Goal: Answer question/provide support: Share knowledge or assist other users

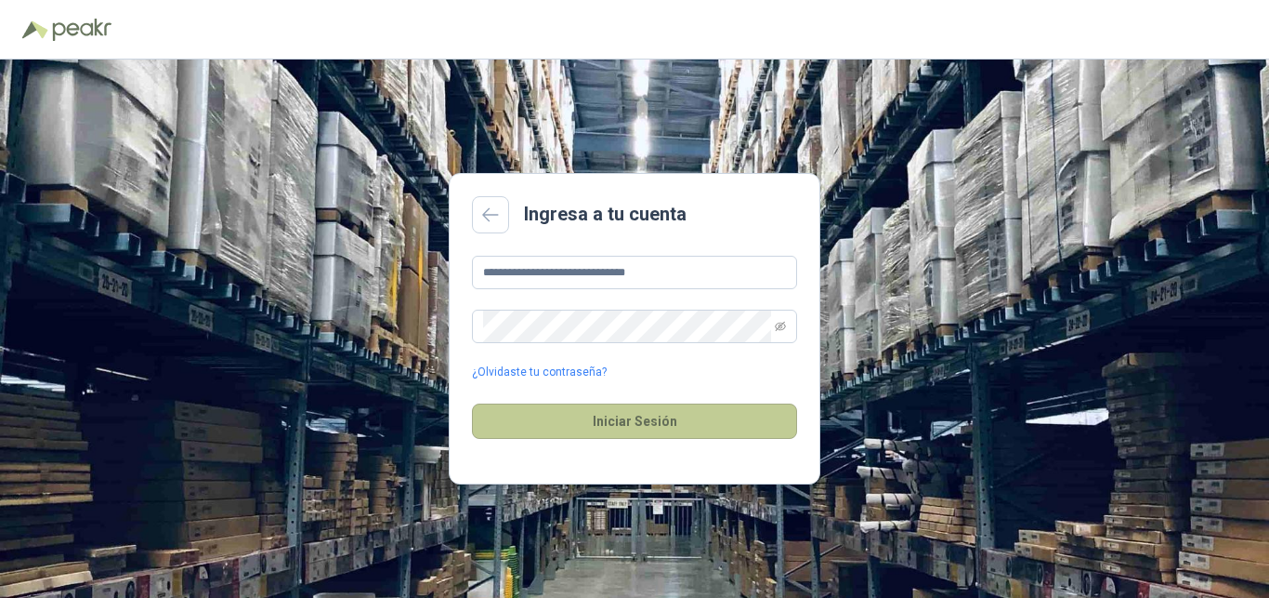
click at [640, 421] on button "Iniciar Sesión" at bounding box center [634, 420] width 325 height 35
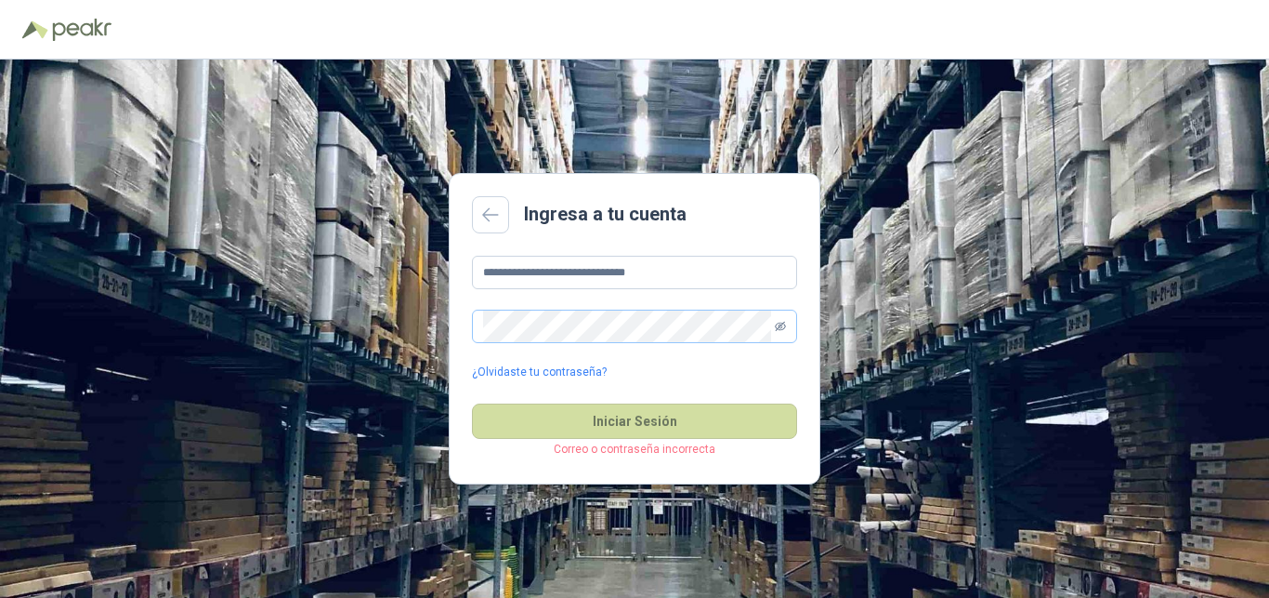
click at [779, 323] on icon "eye-invisible" at bounding box center [780, 326] width 11 height 11
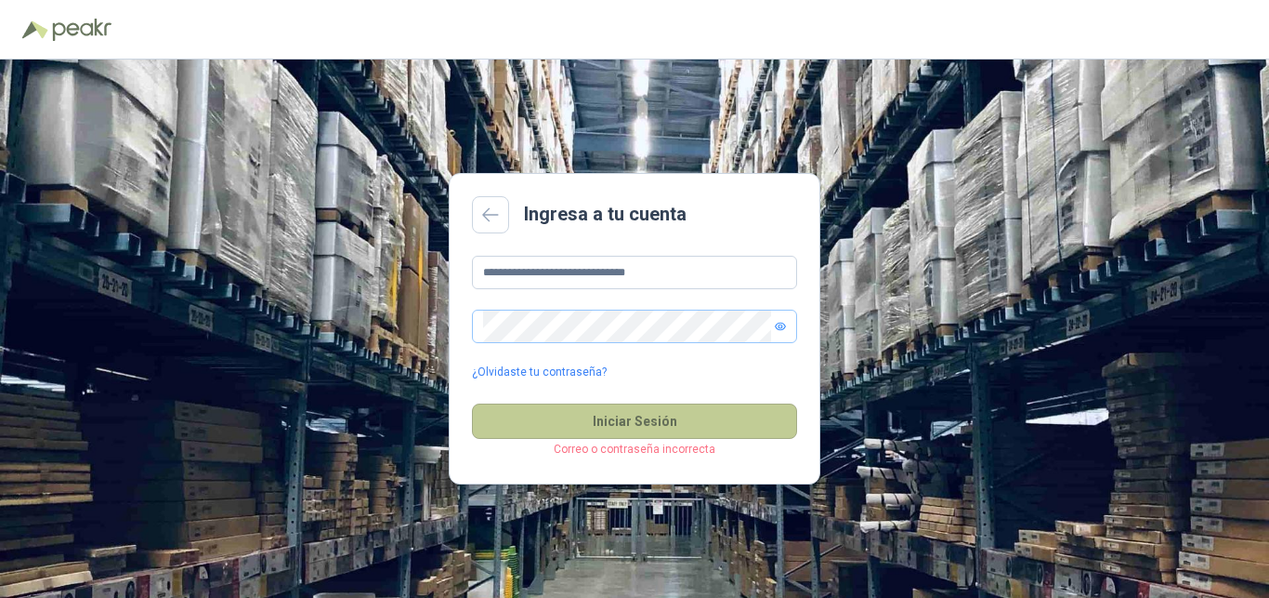
click at [625, 418] on button "Iniciar Sesión" at bounding box center [634, 420] width 325 height 35
click at [652, 420] on button "Iniciar Sesión" at bounding box center [634, 420] width 325 height 35
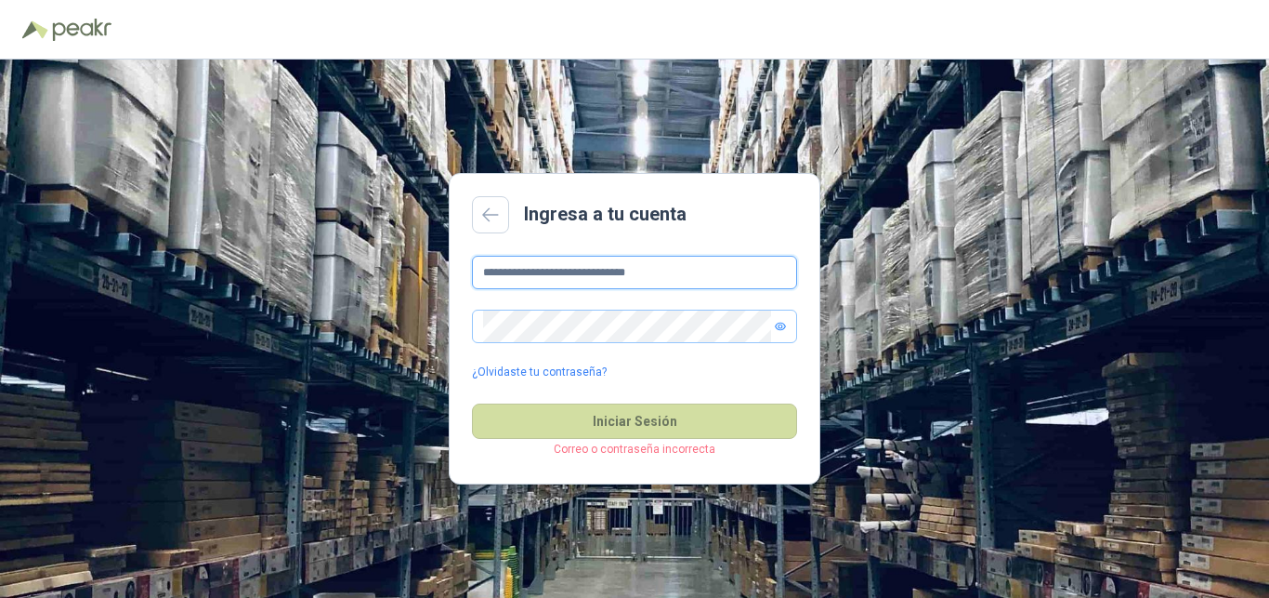
click at [654, 264] on input "**********" at bounding box center [634, 272] width 325 height 33
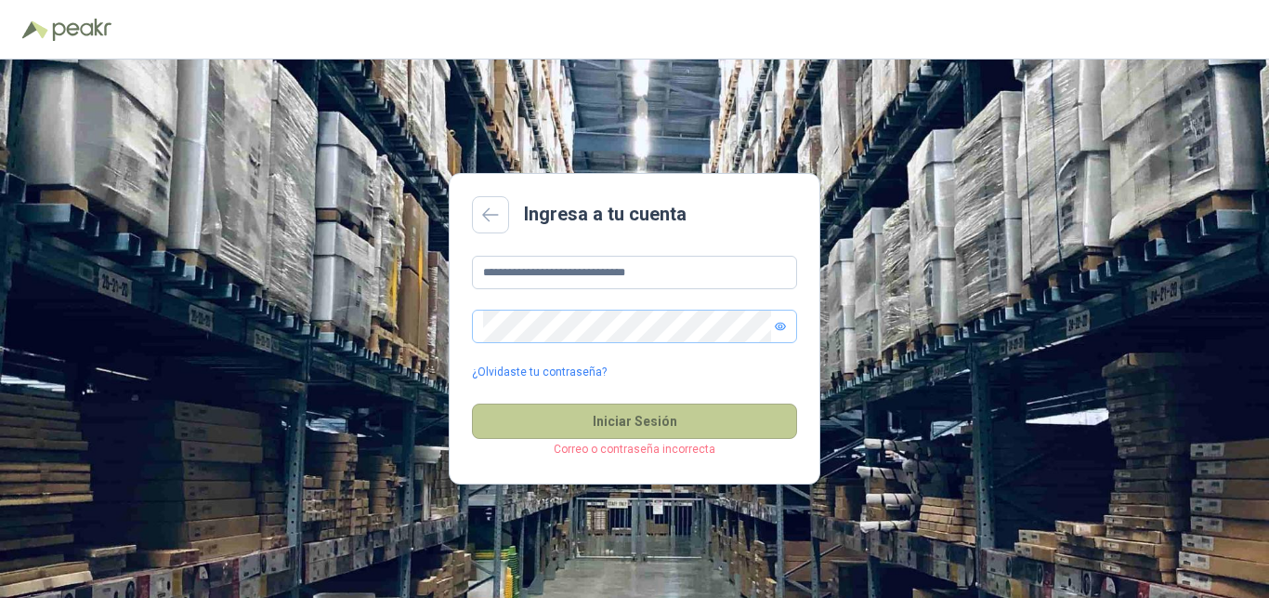
click at [600, 424] on button "Iniciar Sesión" at bounding box center [634, 420] width 325 height 35
click at [585, 428] on button "Iniciar Sesión" at bounding box center [634, 420] width 325 height 35
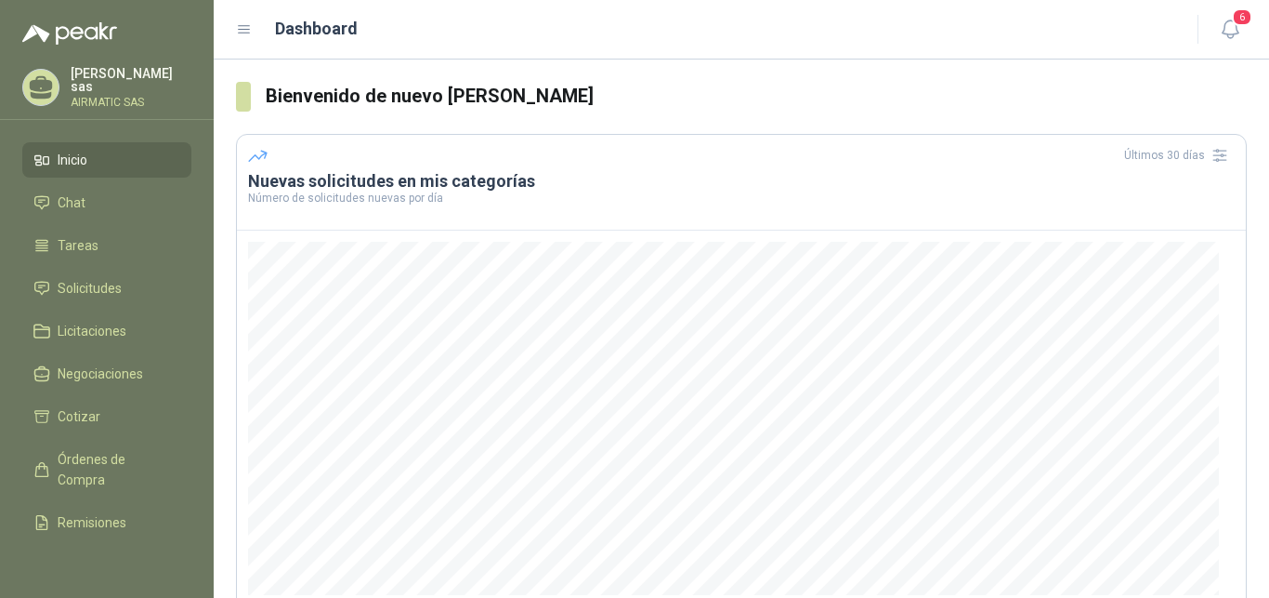
click at [143, 86] on div "Carolina García sas AIRMATIC SAS" at bounding box center [131, 87] width 121 height 41
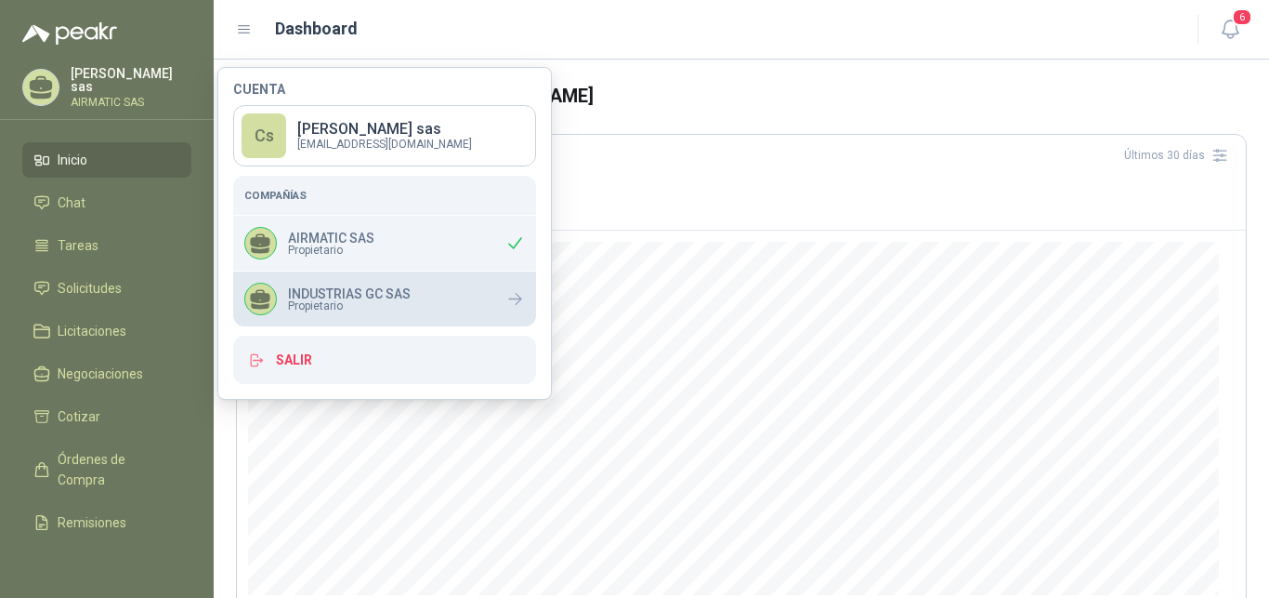
click at [363, 306] on span "Propietario" at bounding box center [349, 305] width 123 height 11
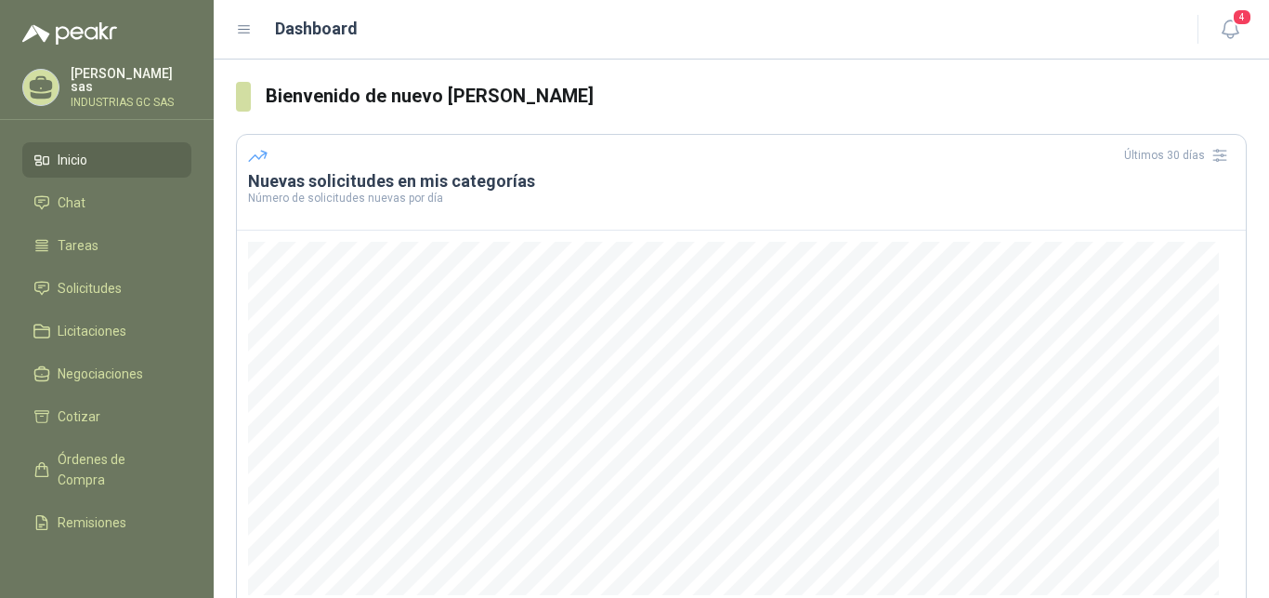
click at [86, 150] on span "Inicio" at bounding box center [73, 160] width 30 height 20
click at [94, 288] on span "Solicitudes" at bounding box center [90, 288] width 64 height 20
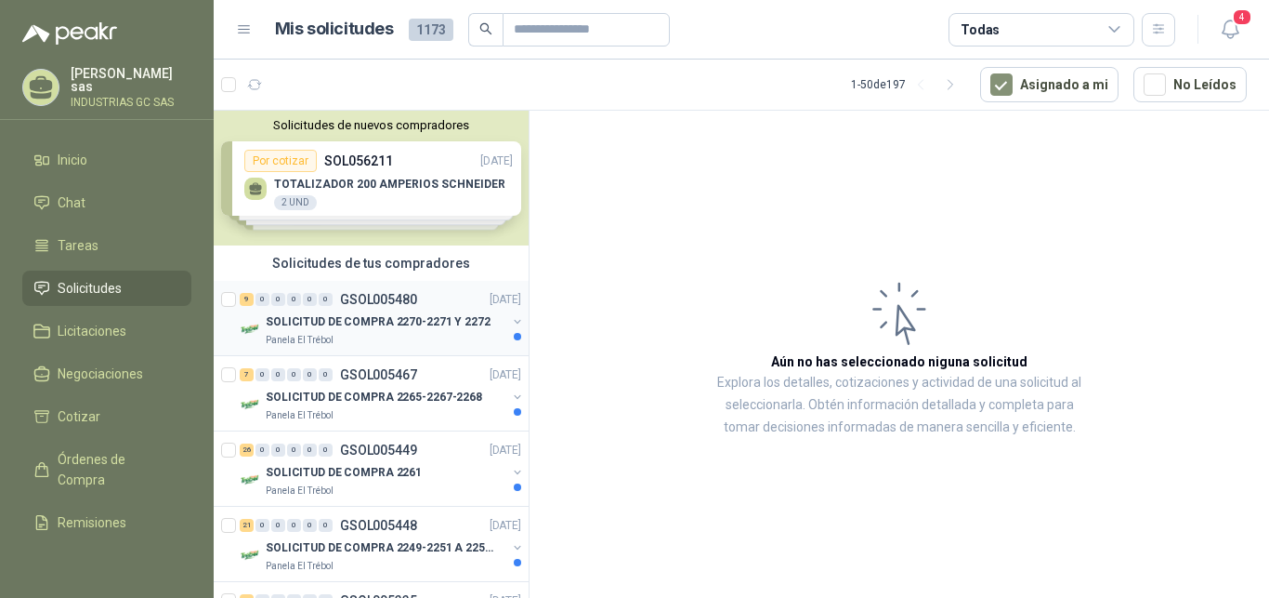
click at [429, 294] on div "9 0 0 0 0 0 GSOL005480 17/09/25" at bounding box center [382, 299] width 285 height 22
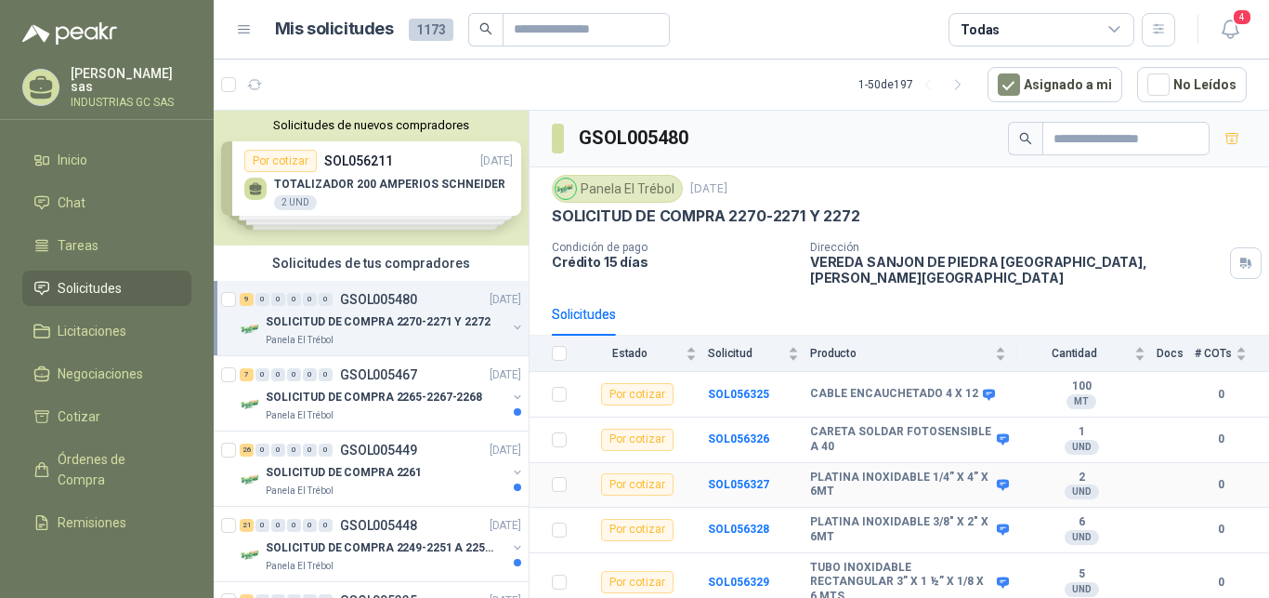
scroll to position [178, 0]
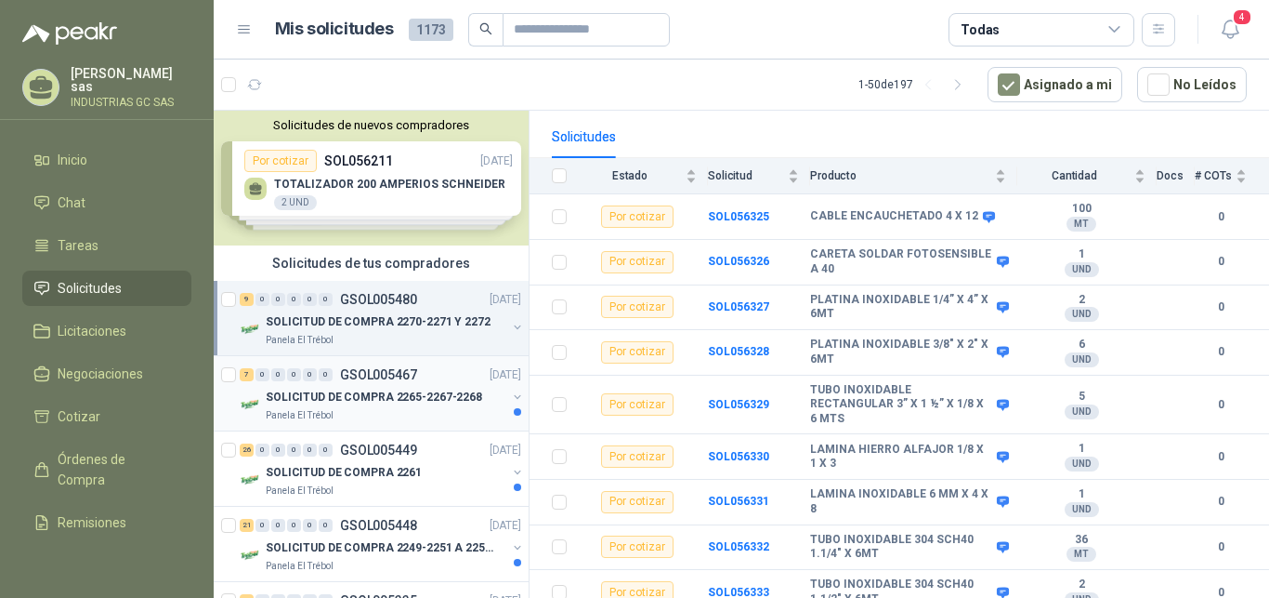
click at [378, 378] on p "GSOL005467" at bounding box center [378, 374] width 77 height 13
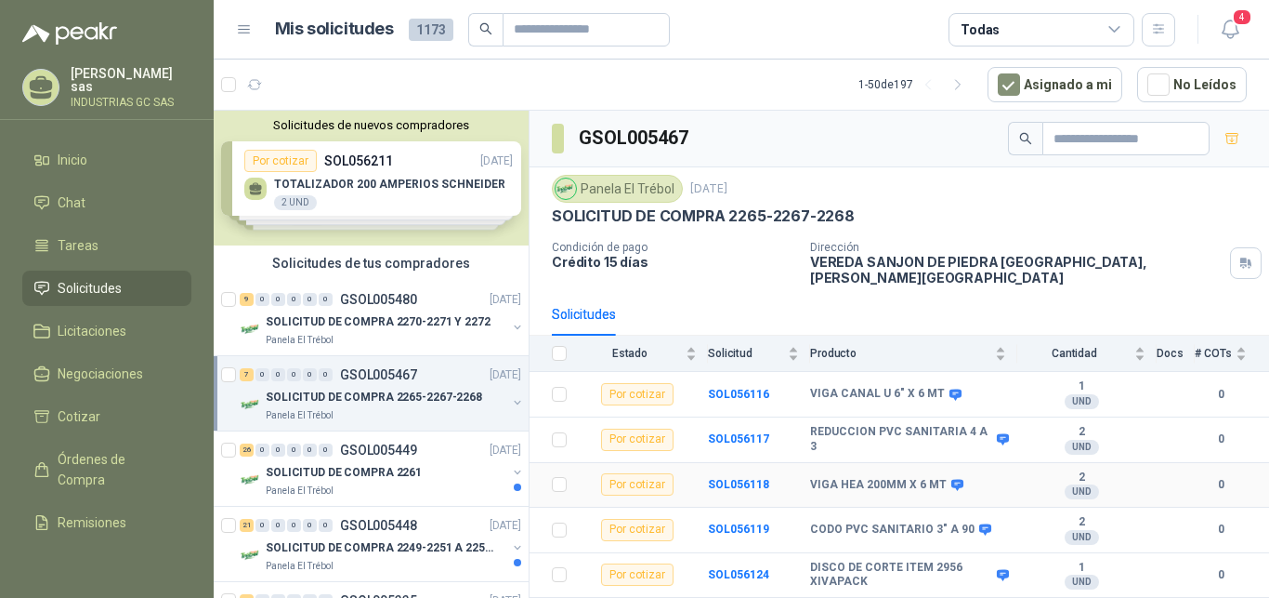
scroll to position [73, 0]
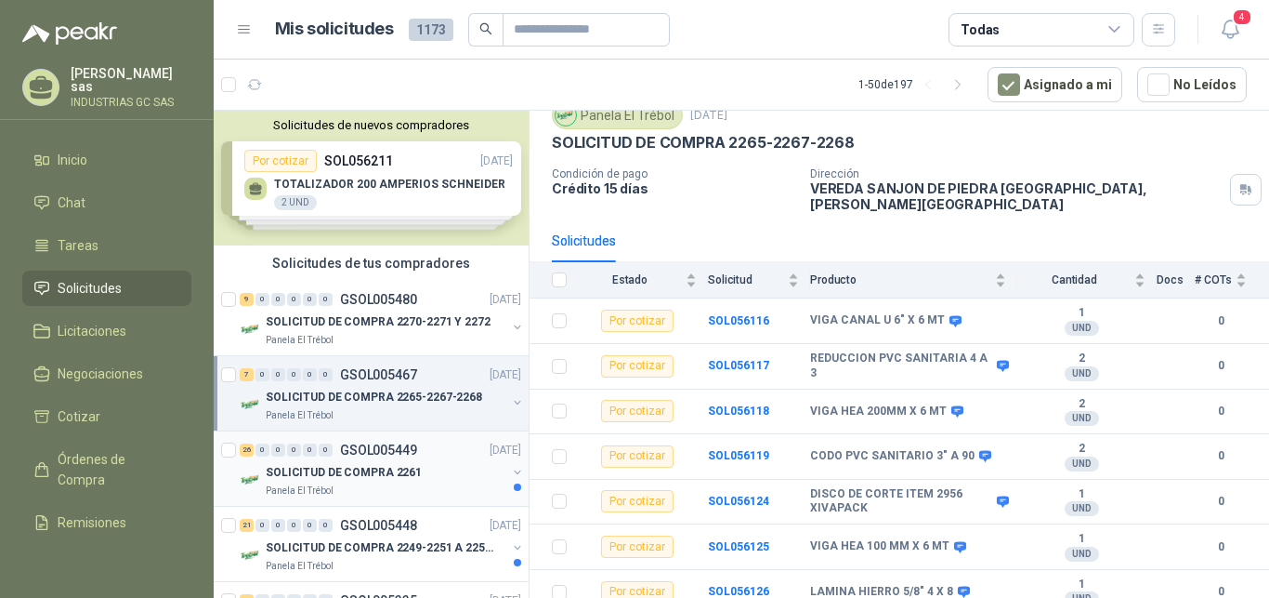
click at [414, 483] on div "Panela El Trébol" at bounding box center [386, 490] width 241 height 15
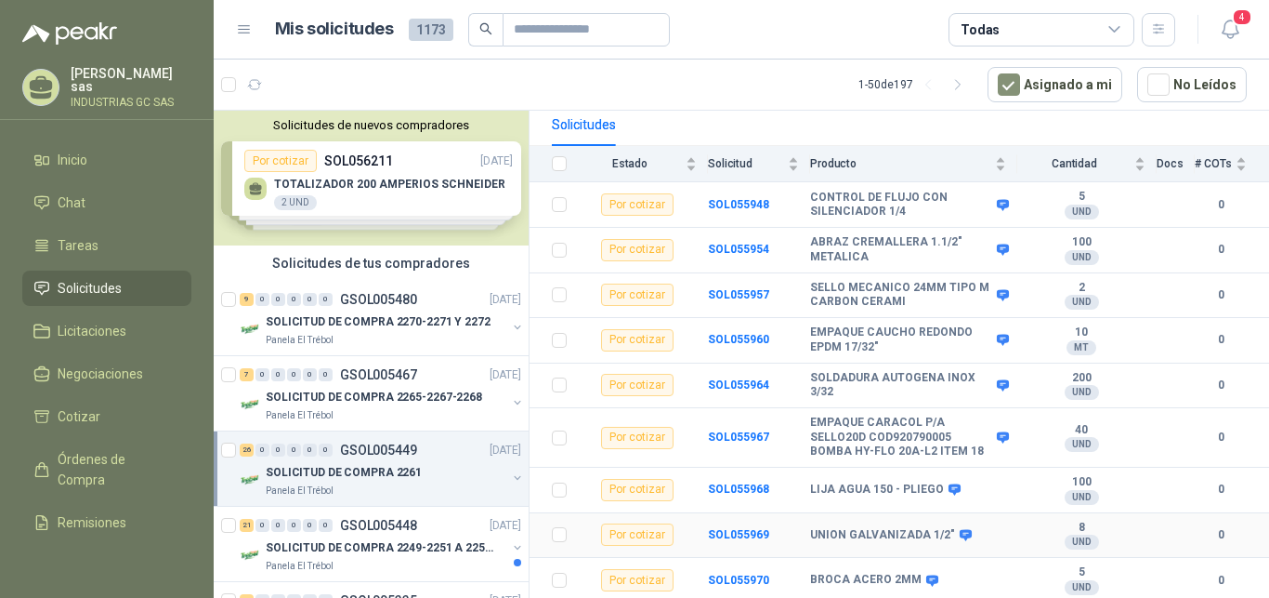
scroll to position [95, 0]
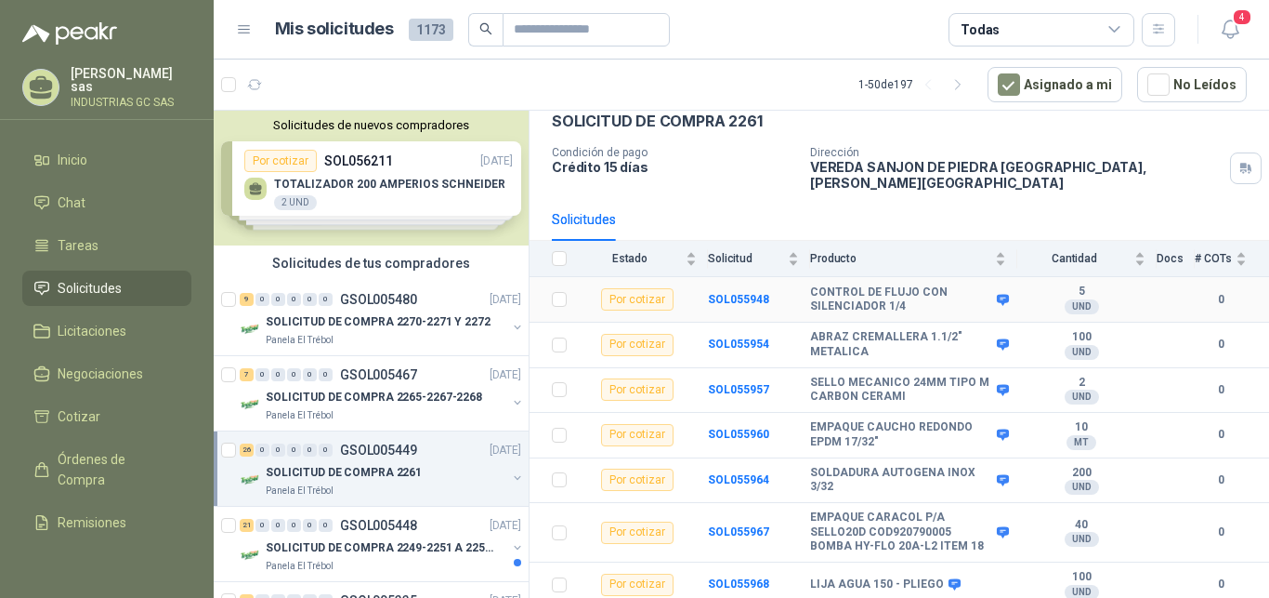
drag, startPoint x: 914, startPoint y: 296, endPoint x: 810, endPoint y: 282, distance: 104.2
click at [810, 285] on b "CONTROL DE FLUJO CON SILENCIADOR 1/4" at bounding box center [901, 299] width 182 height 29
copy b "CONTROL DE FLUJO CON SILENCIADOR 1/4"
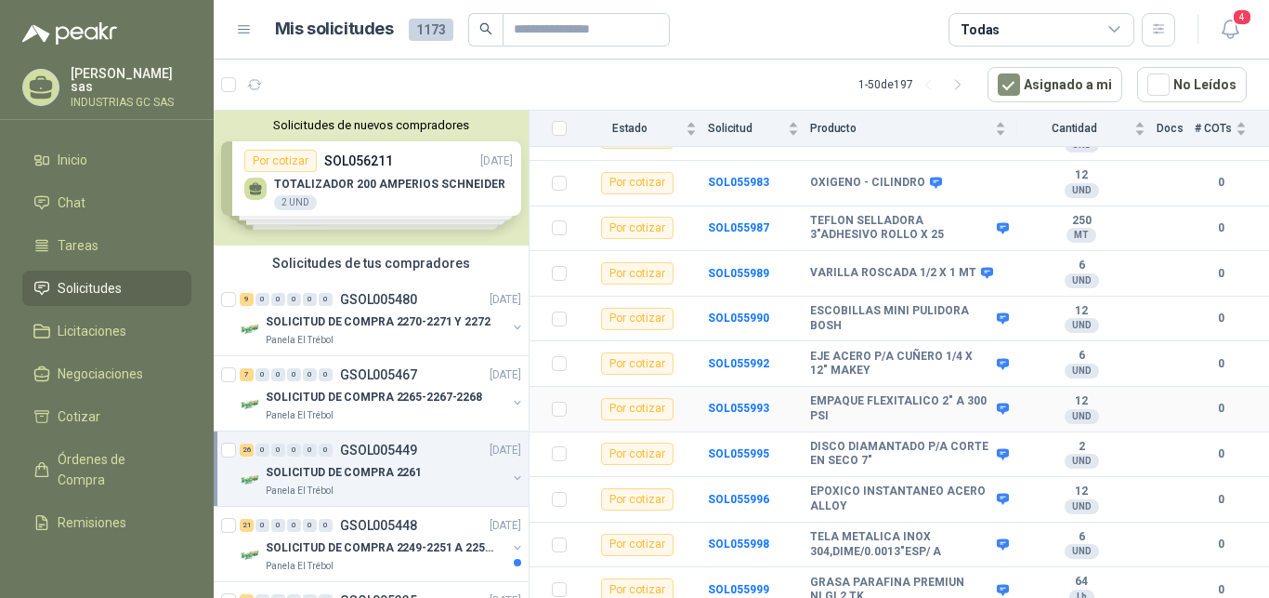
scroll to position [951, 0]
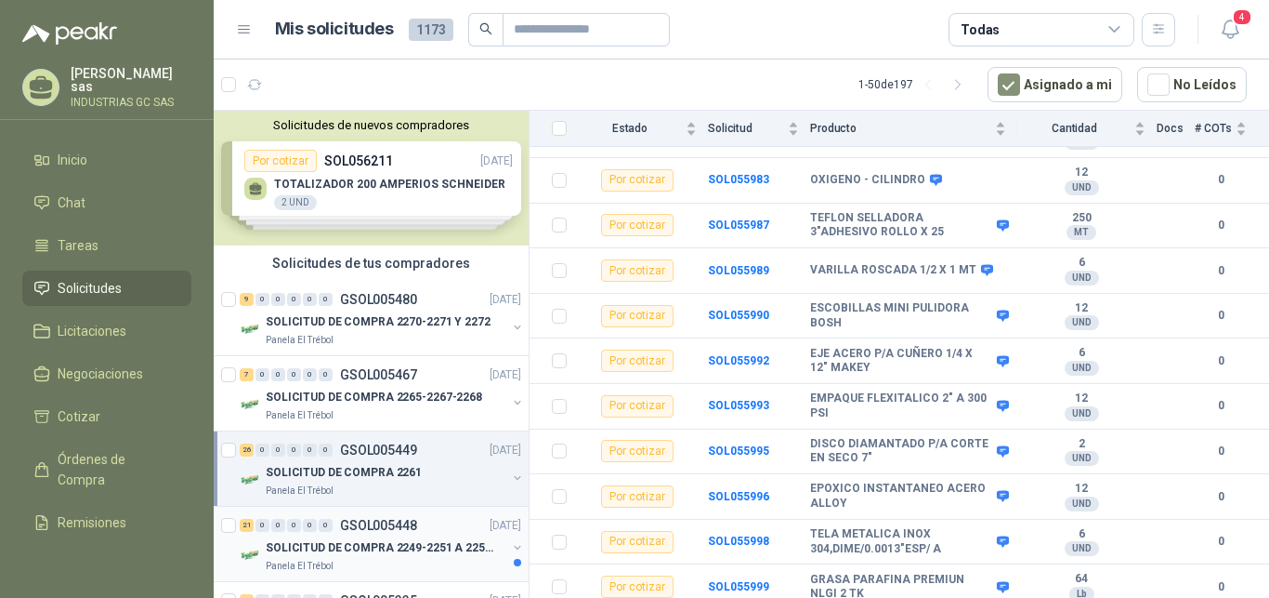
click at [416, 546] on p "SOLICITUD DE COMPRA 2249-2251 A 2256-2258 Y 2262" at bounding box center [381, 548] width 231 height 18
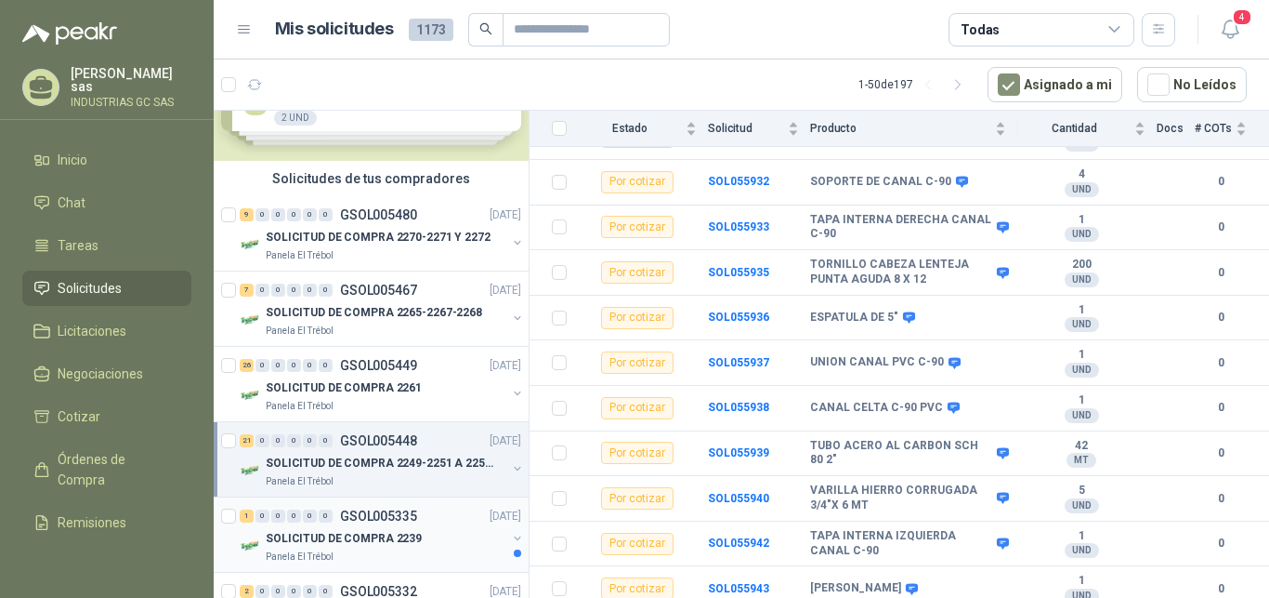
scroll to position [95, 0]
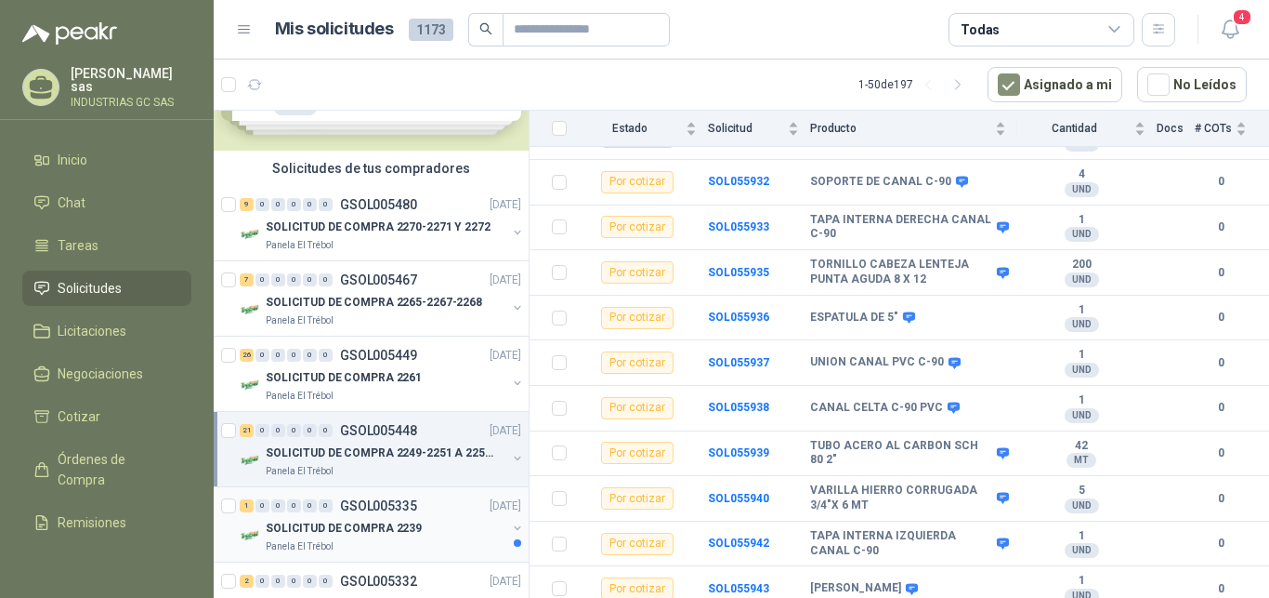
click at [423, 514] on div "1 0 0 0 0 0 GSOL005335 08/09/25" at bounding box center [382, 505] width 285 height 22
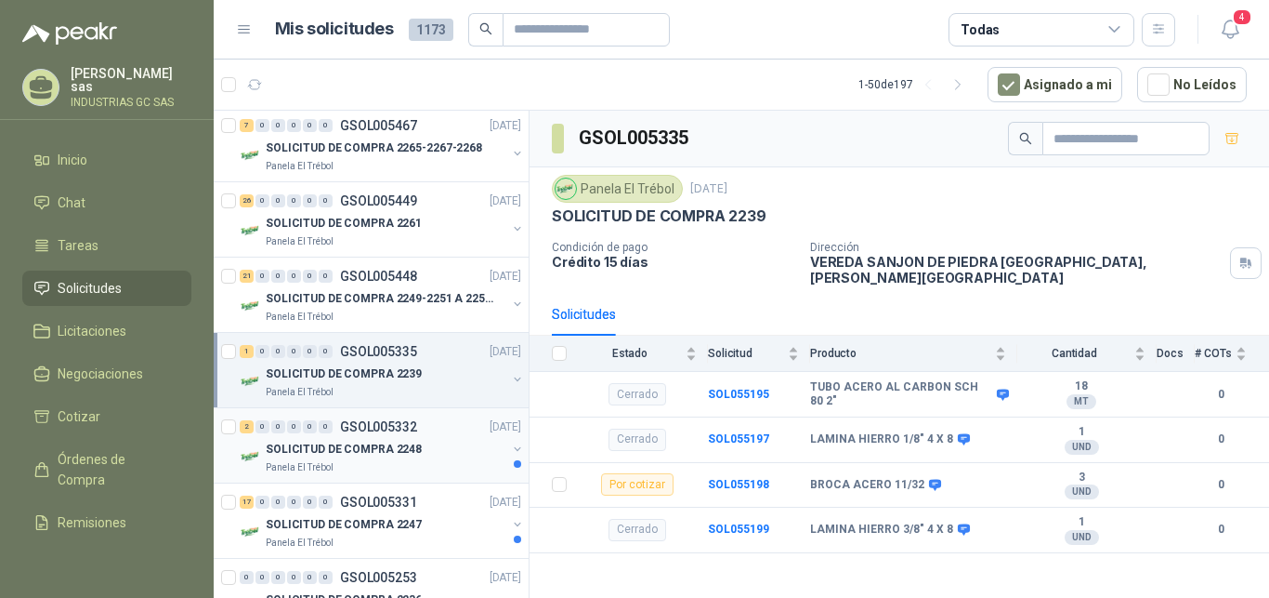
scroll to position [284, 0]
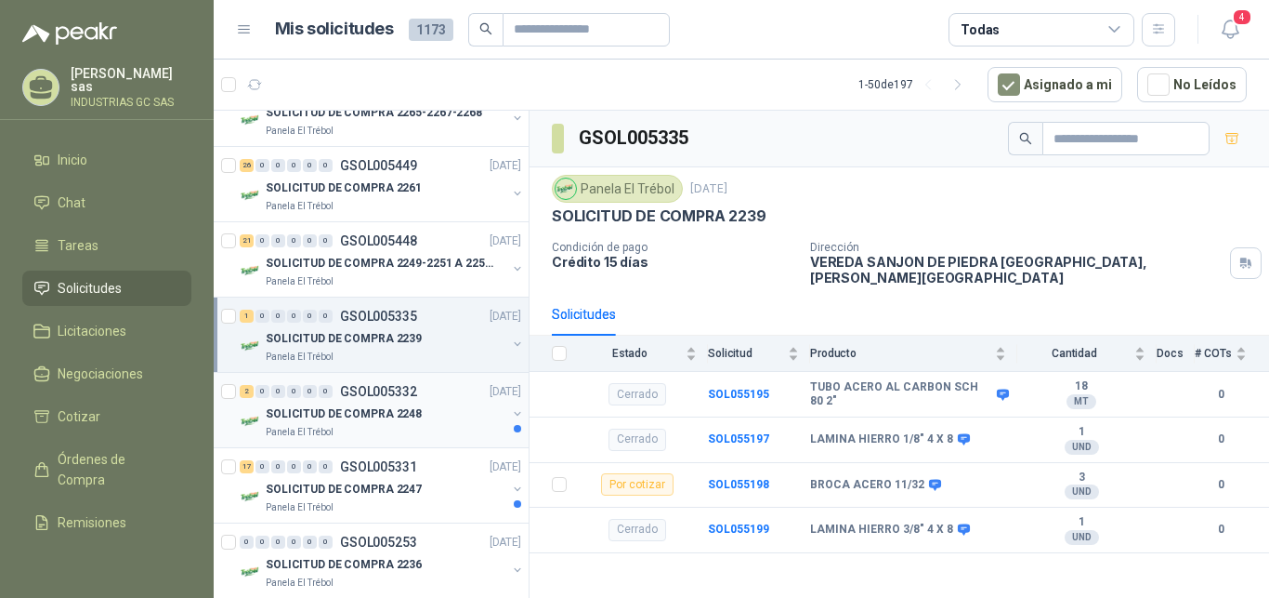
click at [461, 421] on div "SOLICITUD DE COMPRA 2248" at bounding box center [386, 413] width 241 height 22
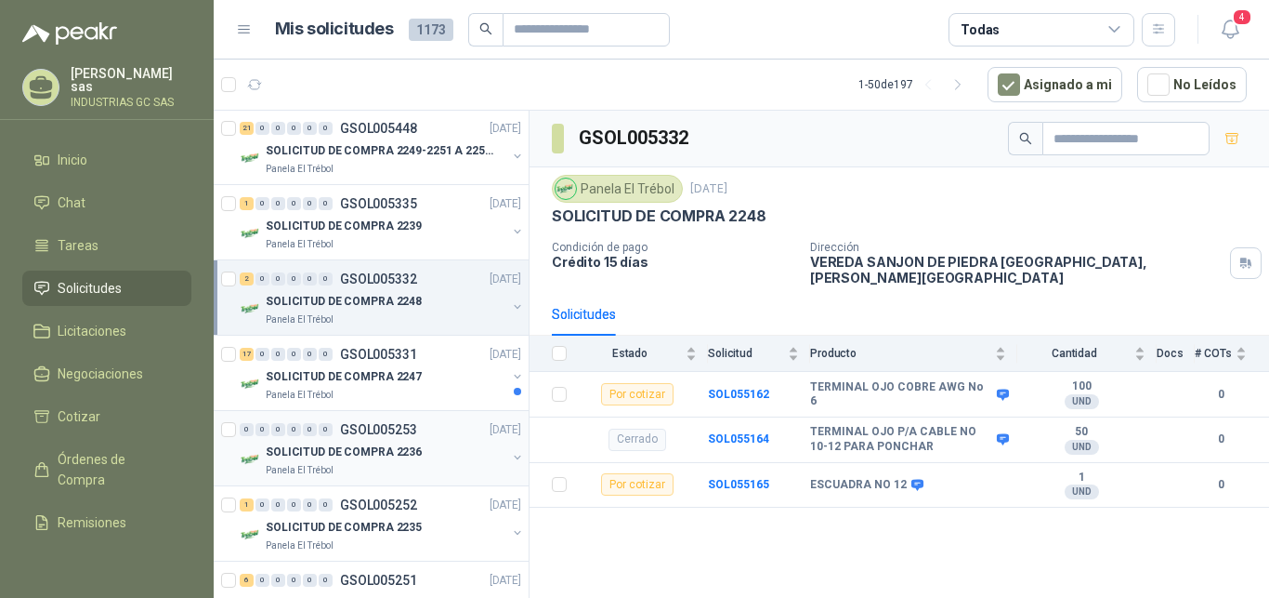
scroll to position [474, 0]
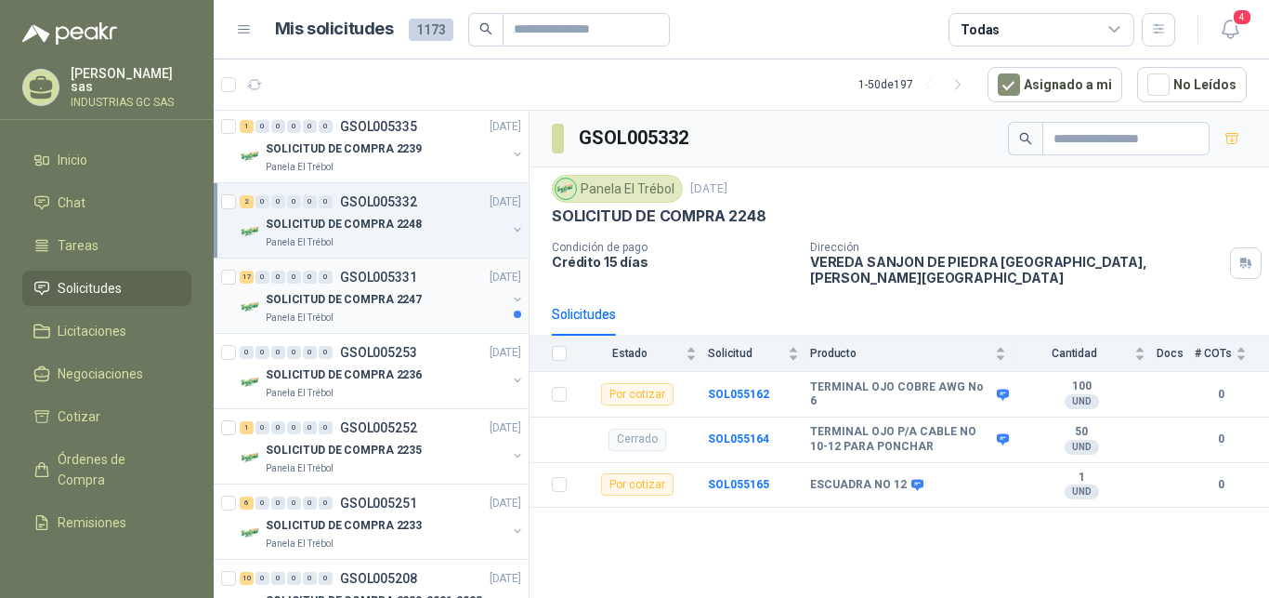
click at [449, 302] on div "SOLICITUD DE COMPRA 2247" at bounding box center [386, 299] width 241 height 22
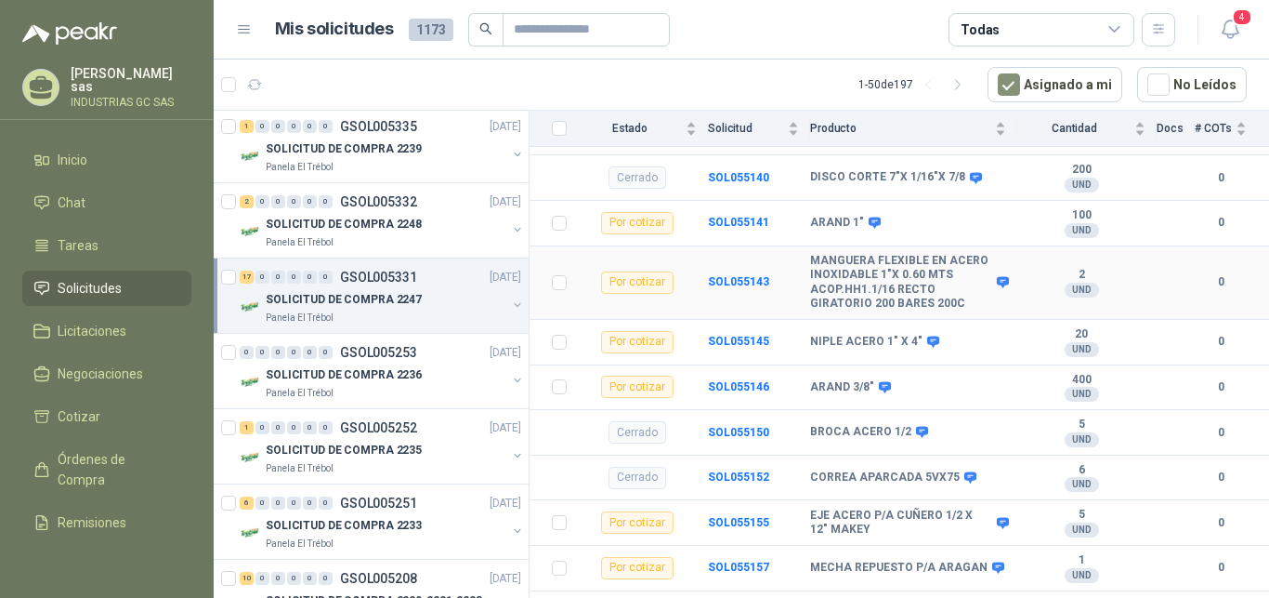
scroll to position [1010, 0]
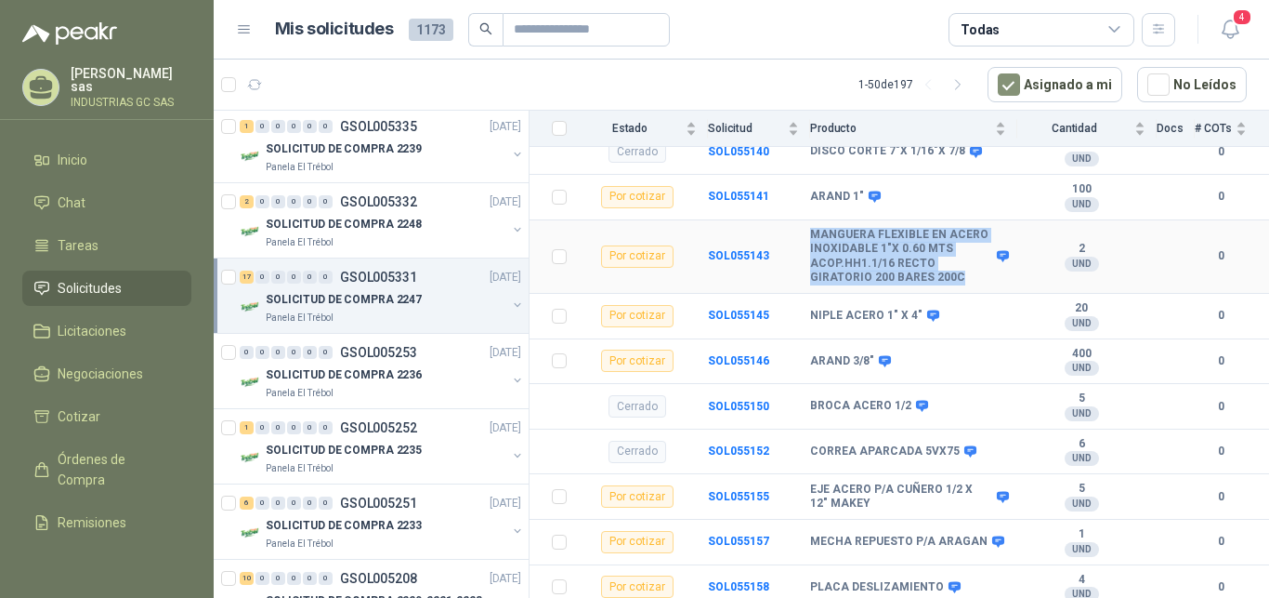
drag, startPoint x: 810, startPoint y: 230, endPoint x: 964, endPoint y: 283, distance: 161.9
click at [964, 283] on td "MANGUERA FLEXIBLE EN ACERO INOXIDABLE 1"X 0.60 MTS ACOP.HH1.1/16 RECTO GIRATORI…" at bounding box center [913, 256] width 207 height 73
copy b "MANGUERA FLEXIBLE EN ACERO INOXIDABLE 1"X 0.60 MTS ACOP.HH1.1/16 RECTO GIRATORI…"
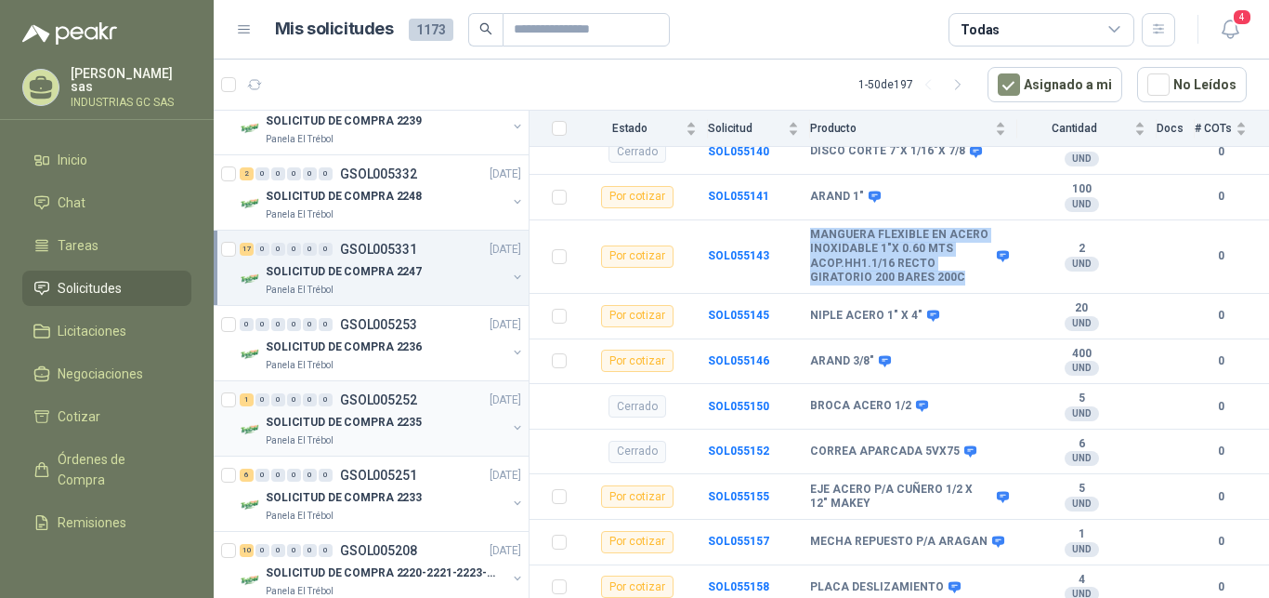
scroll to position [474, 0]
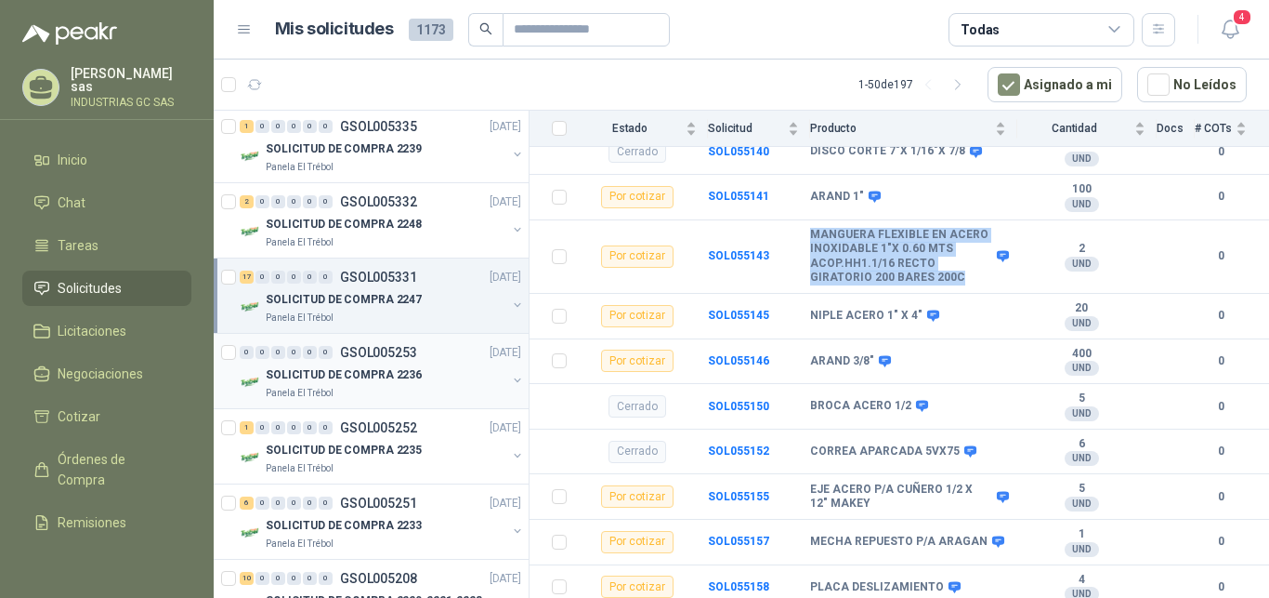
click at [397, 383] on p "SOLICITUD DE COMPRA 2236" at bounding box center [344, 375] width 156 height 18
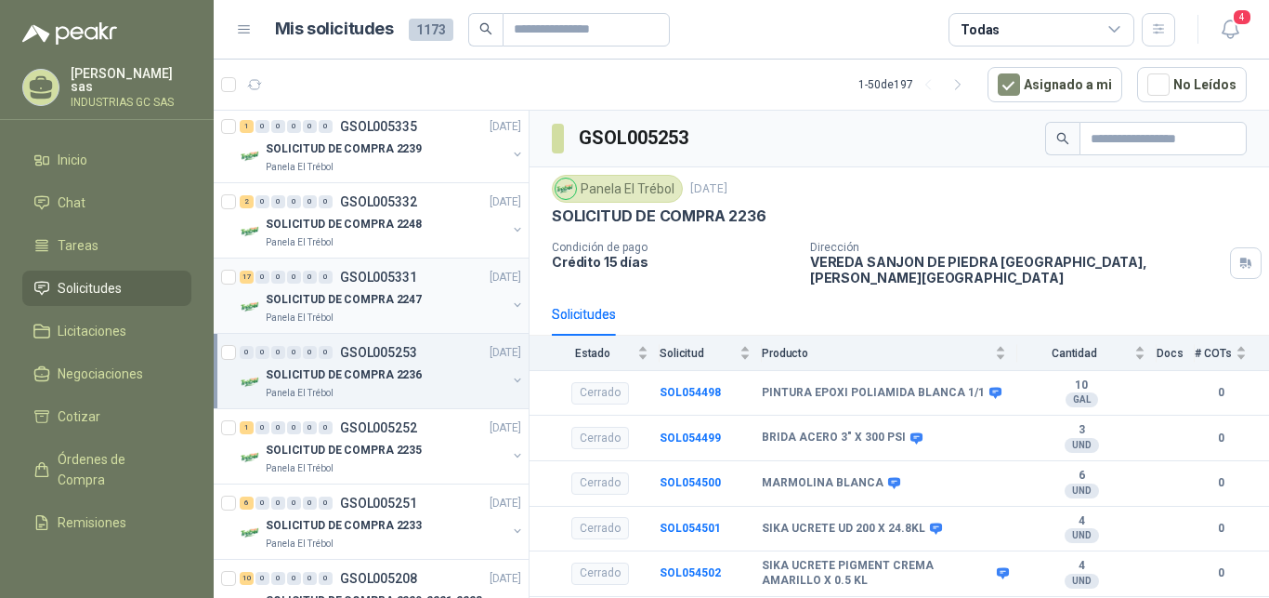
click at [463, 296] on div "SOLICITUD DE COMPRA 2247" at bounding box center [386, 299] width 241 height 22
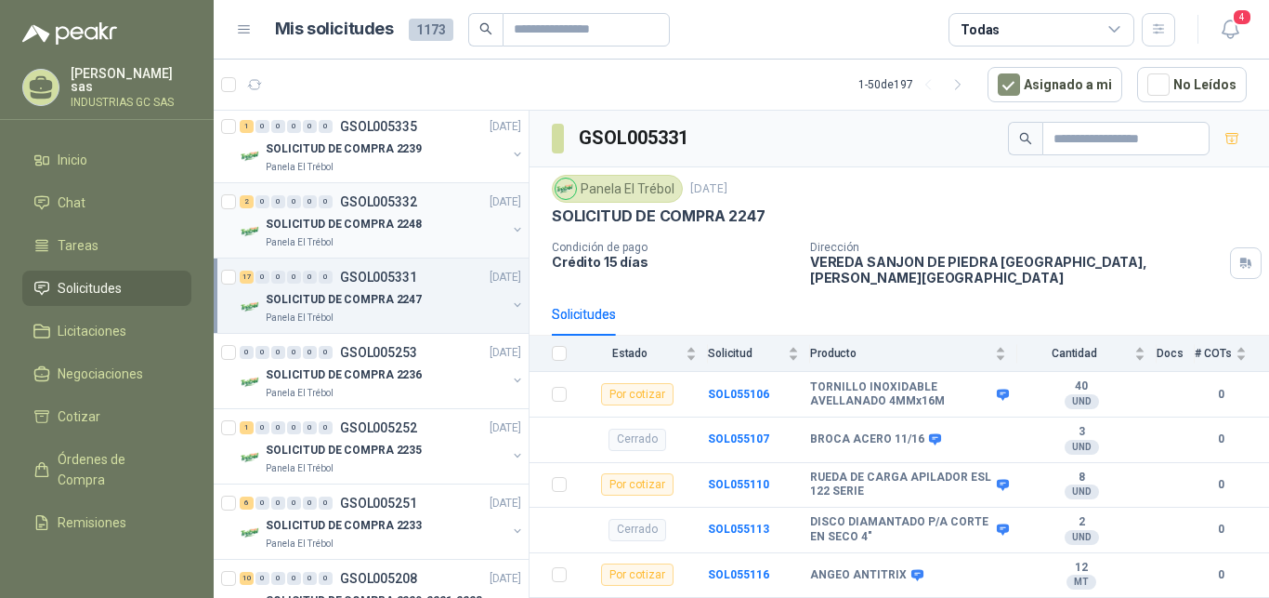
click at [460, 240] on div "Panela El Trébol" at bounding box center [386, 242] width 241 height 15
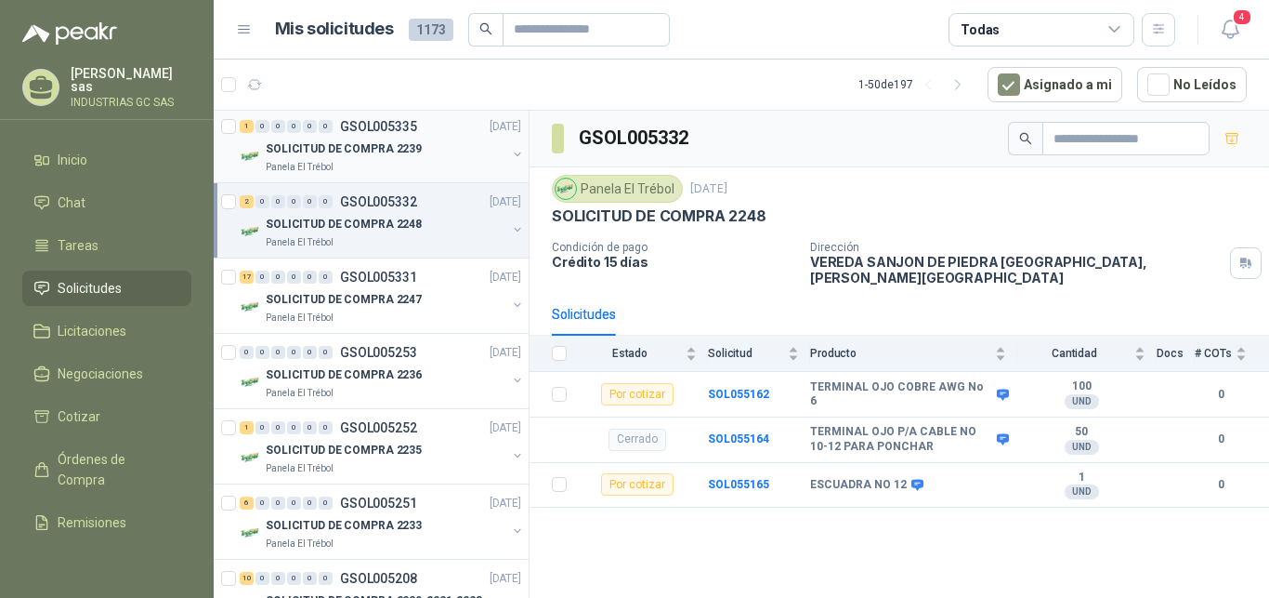
click at [439, 143] on div "SOLICITUD DE COMPRA 2239" at bounding box center [386, 149] width 241 height 22
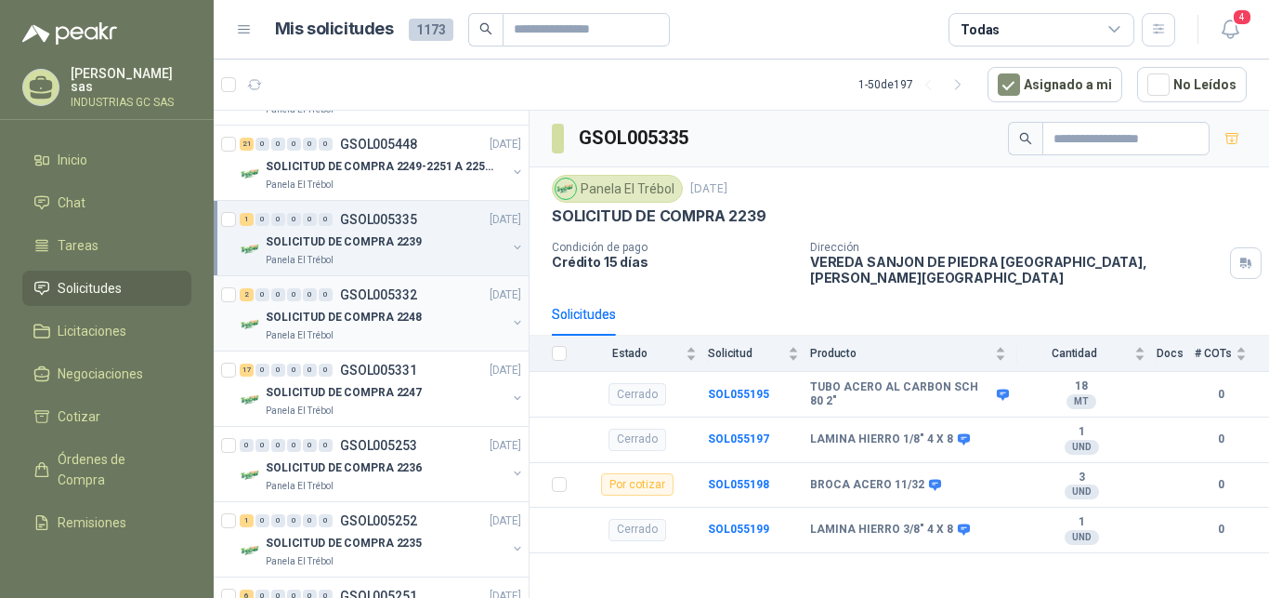
scroll to position [379, 0]
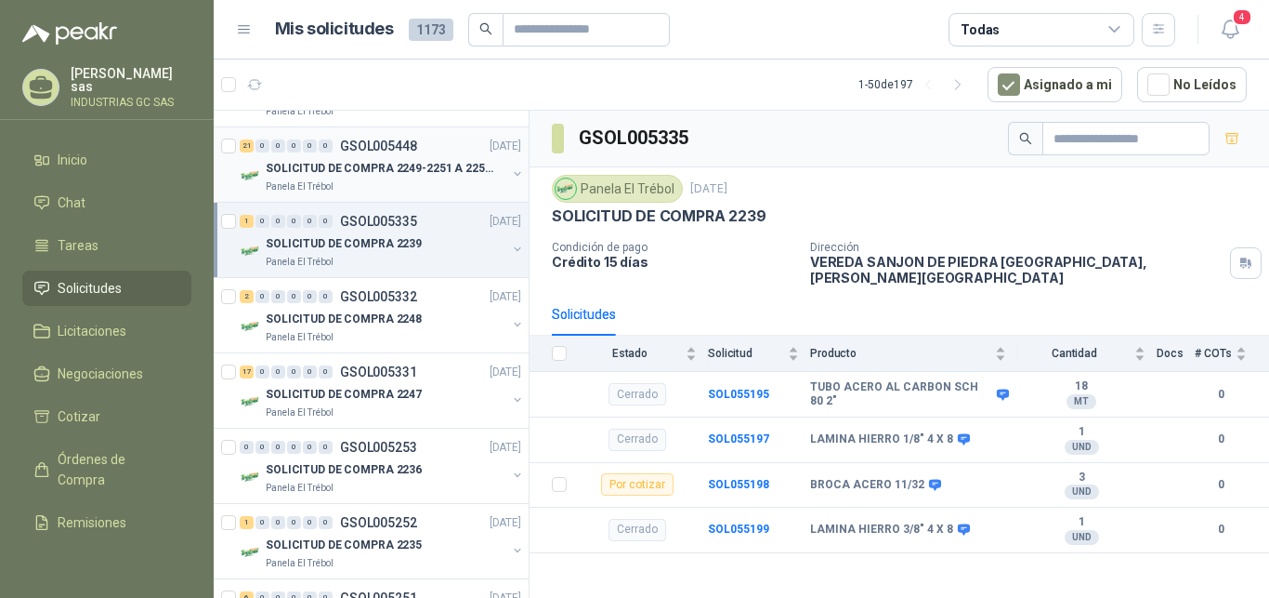
click at [396, 176] on p "SOLICITUD DE COMPRA 2249-2251 A 2256-2258 Y 2262" at bounding box center [381, 169] width 231 height 18
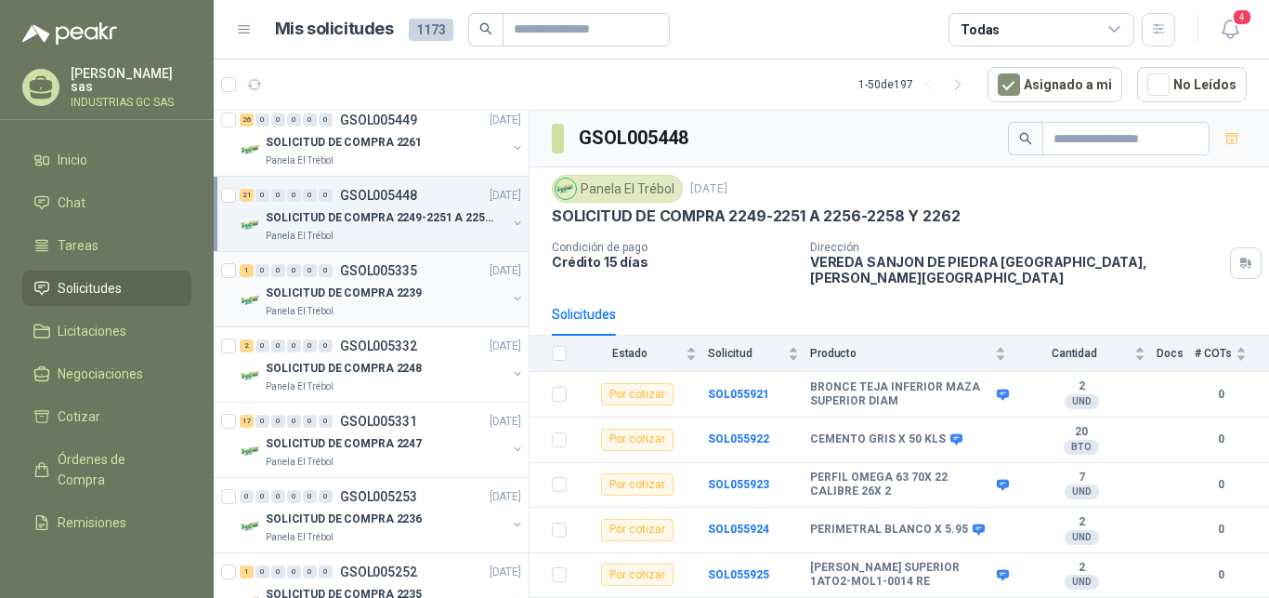
scroll to position [284, 0]
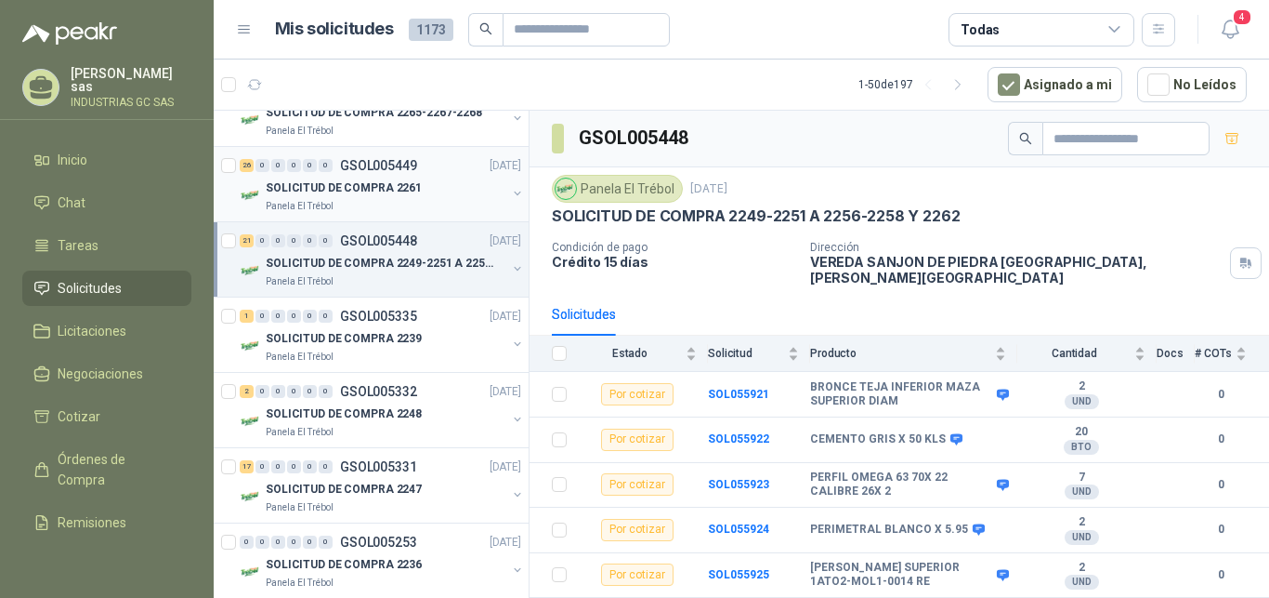
click at [432, 201] on div "Panela El Trébol" at bounding box center [386, 206] width 241 height 15
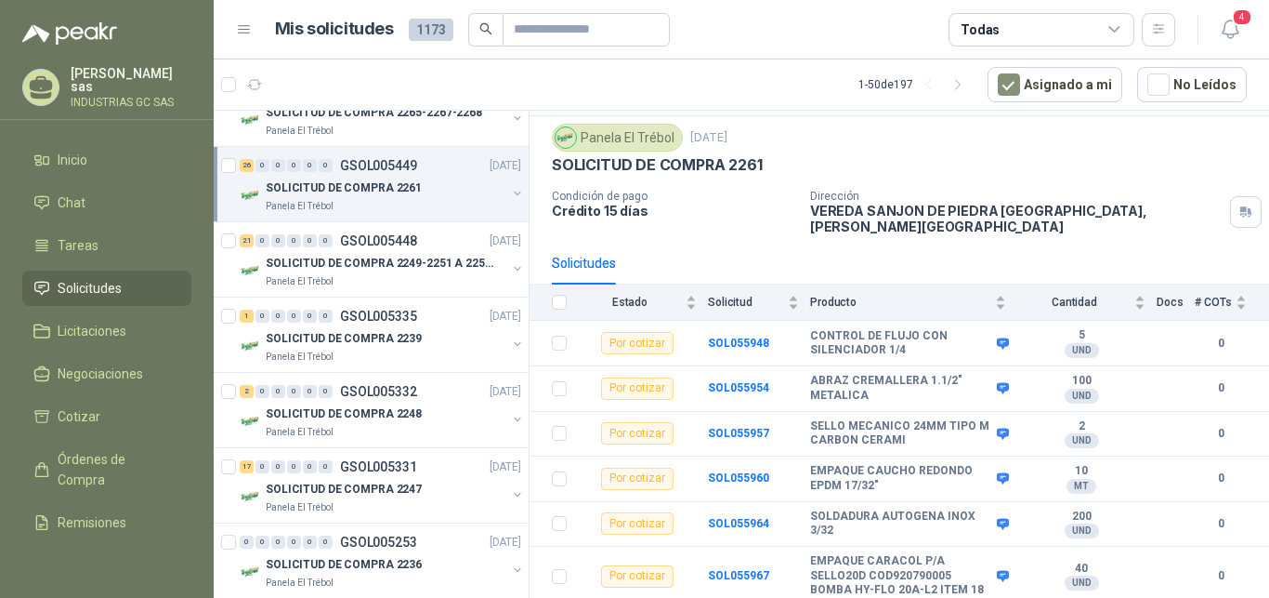
scroll to position [95, 0]
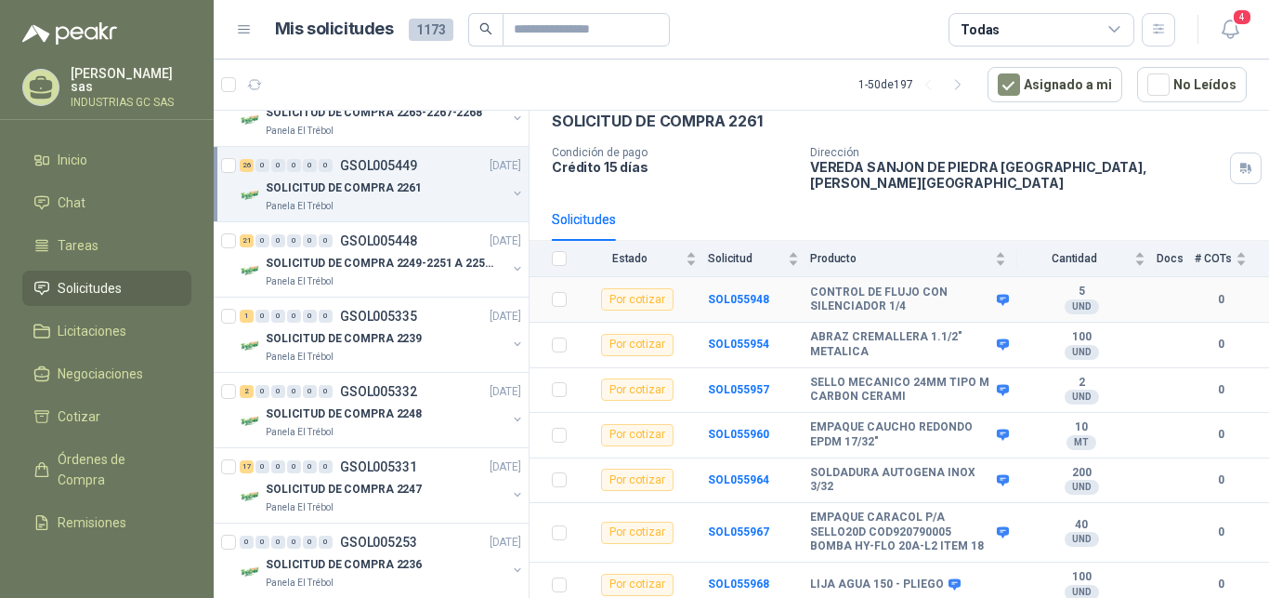
click at [725, 277] on td "SOL055948" at bounding box center [759, 300] width 102 height 46
click at [725, 293] on b "SOL055948" at bounding box center [738, 299] width 61 height 13
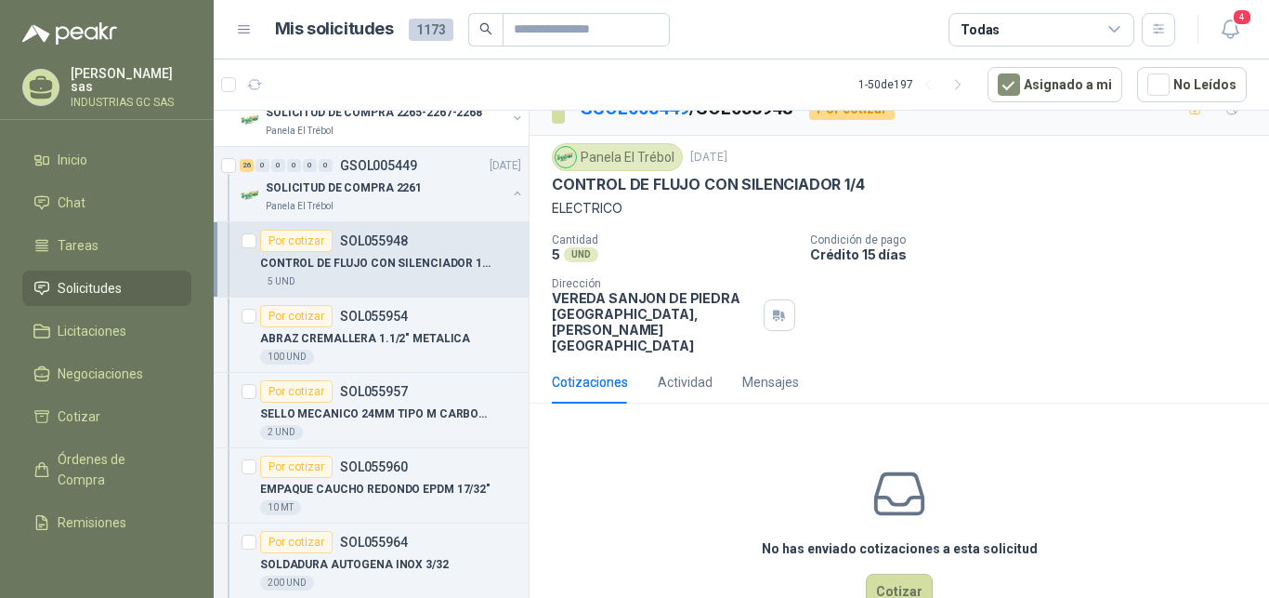
scroll to position [48, 0]
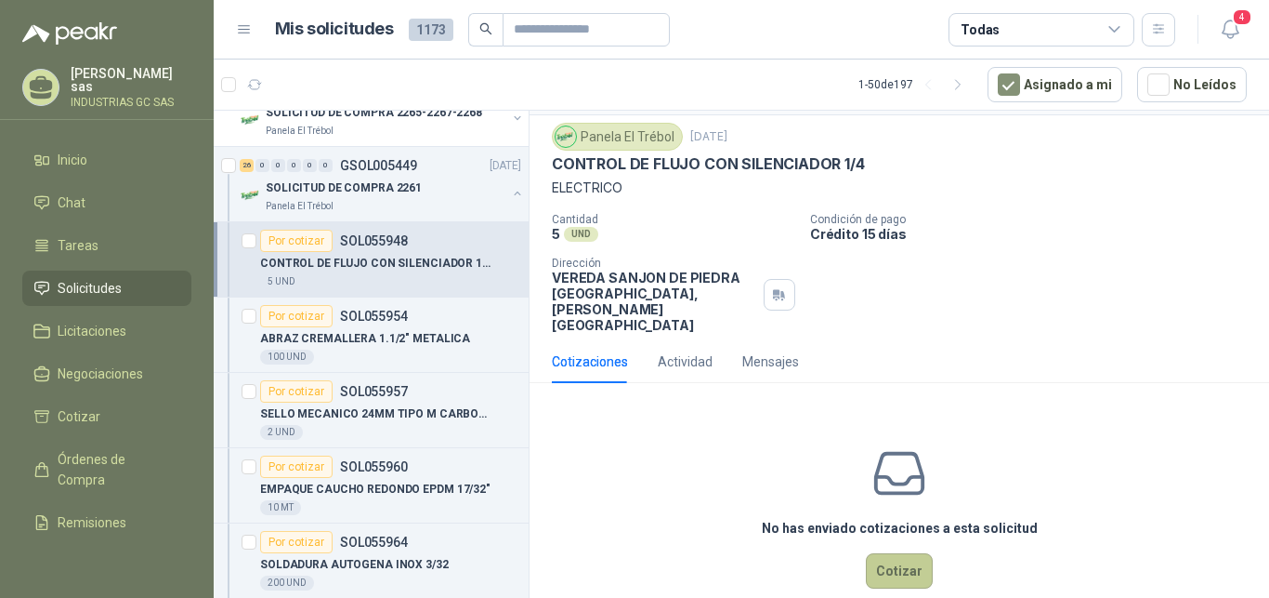
click at [877, 553] on button "Cotizar" at bounding box center [899, 570] width 67 height 35
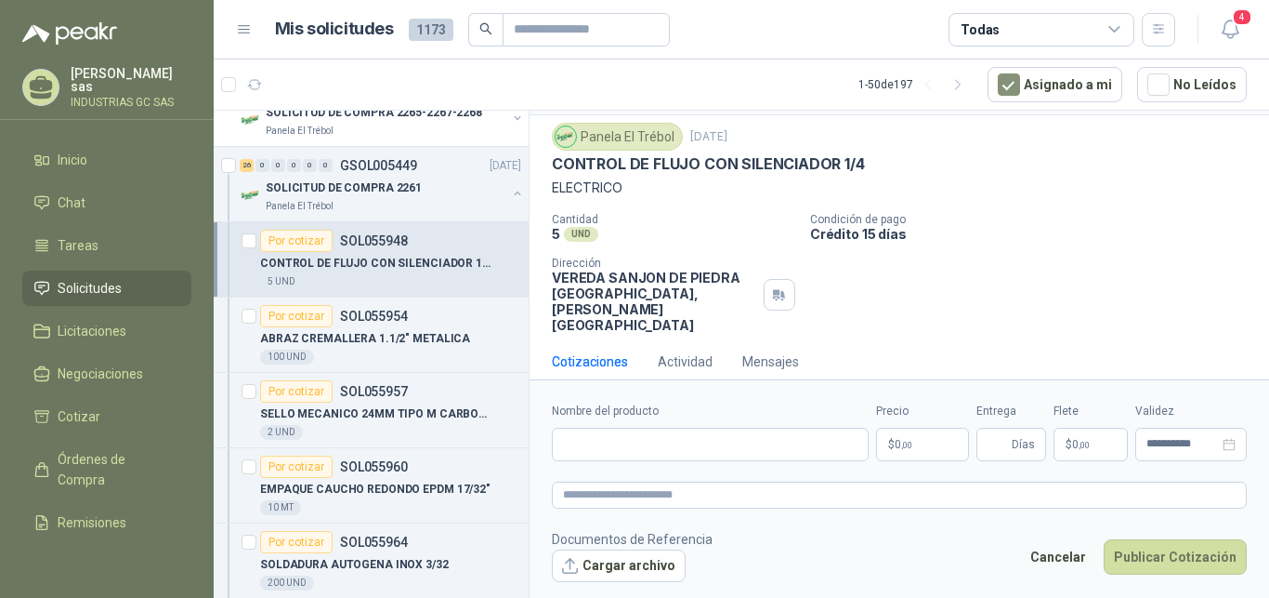
scroll to position [35, 0]
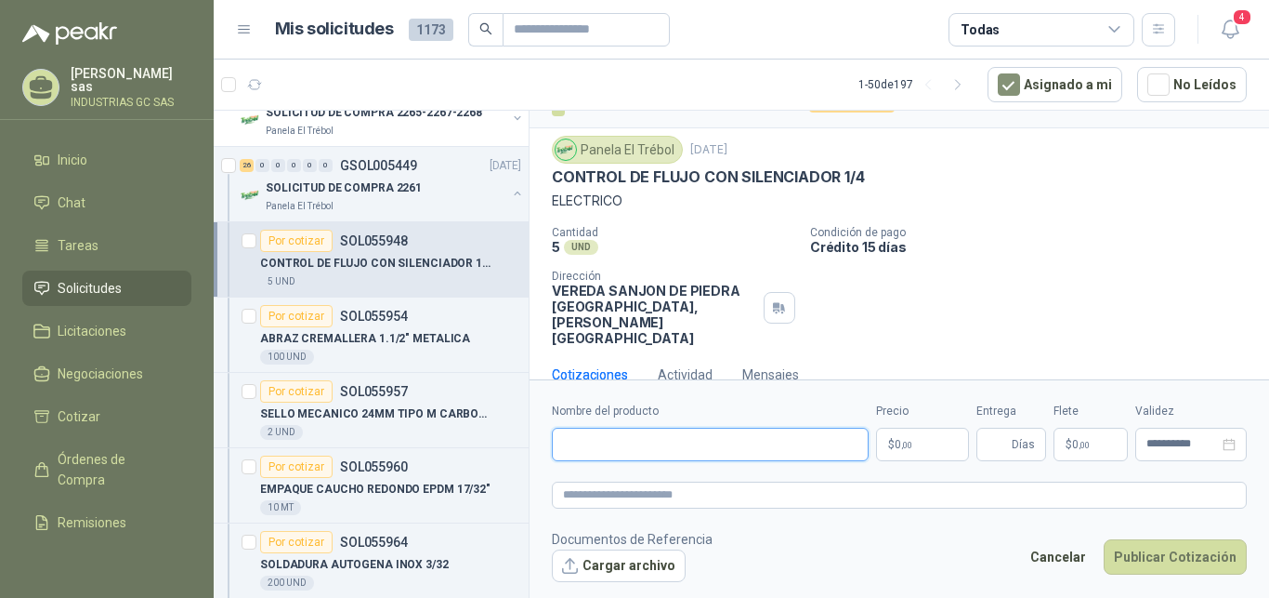
click at [635, 430] on input "Nombre del producto" at bounding box center [710, 444] width 317 height 33
type input "***"
drag, startPoint x: 602, startPoint y: 446, endPoint x: 560, endPoint y: 443, distance: 41.9
click at [560, 443] on input "***" at bounding box center [710, 444] width 317 height 33
drag, startPoint x: 553, startPoint y: 177, endPoint x: 865, endPoint y: 178, distance: 312.3
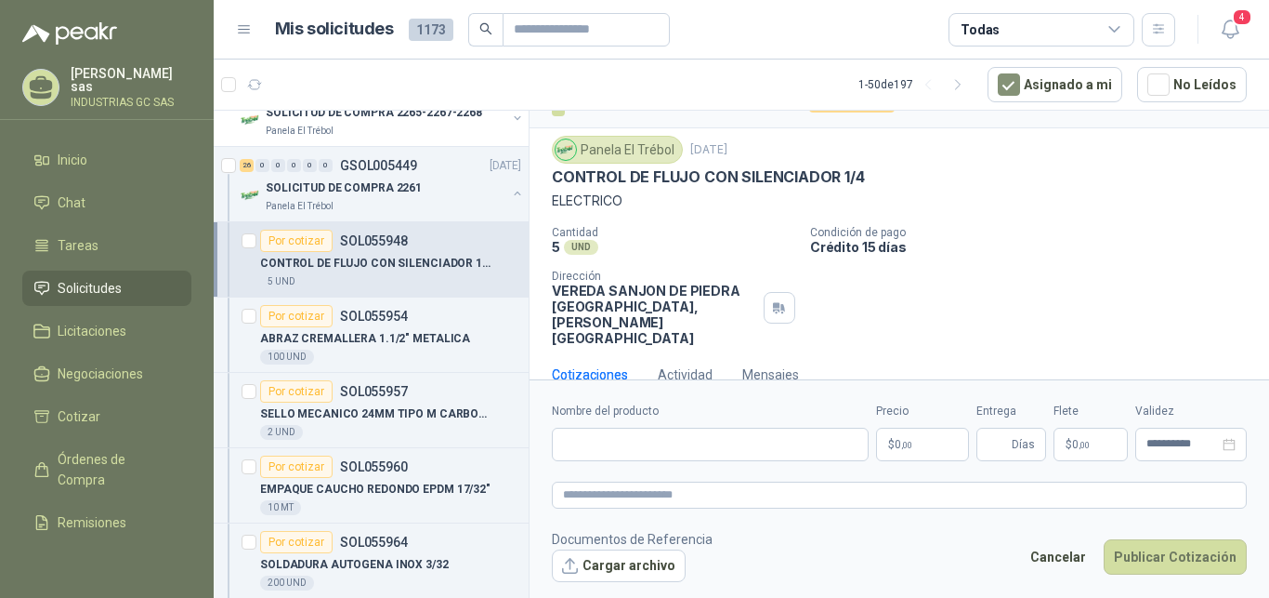
click at [865, 178] on div "CONTROL DE FLUJO CON SILENCIADOR 1/4" at bounding box center [899, 177] width 695 height 20
copy p "CONTROL DE FLUJO CON SILENCIADOR 1/4"
click at [656, 449] on input "Nombre del producto" at bounding box center [710, 444] width 317 height 33
paste input "**********"
type input "**********"
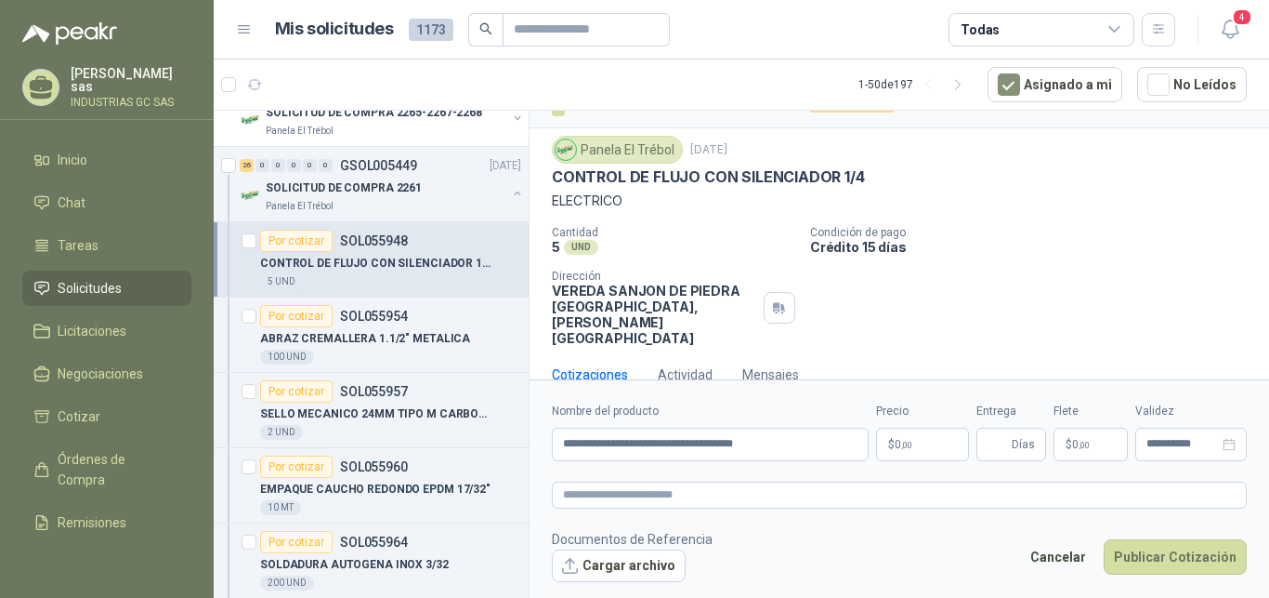
click at [901, 445] on span "0 ,00" at bounding box center [904, 444] width 18 height 11
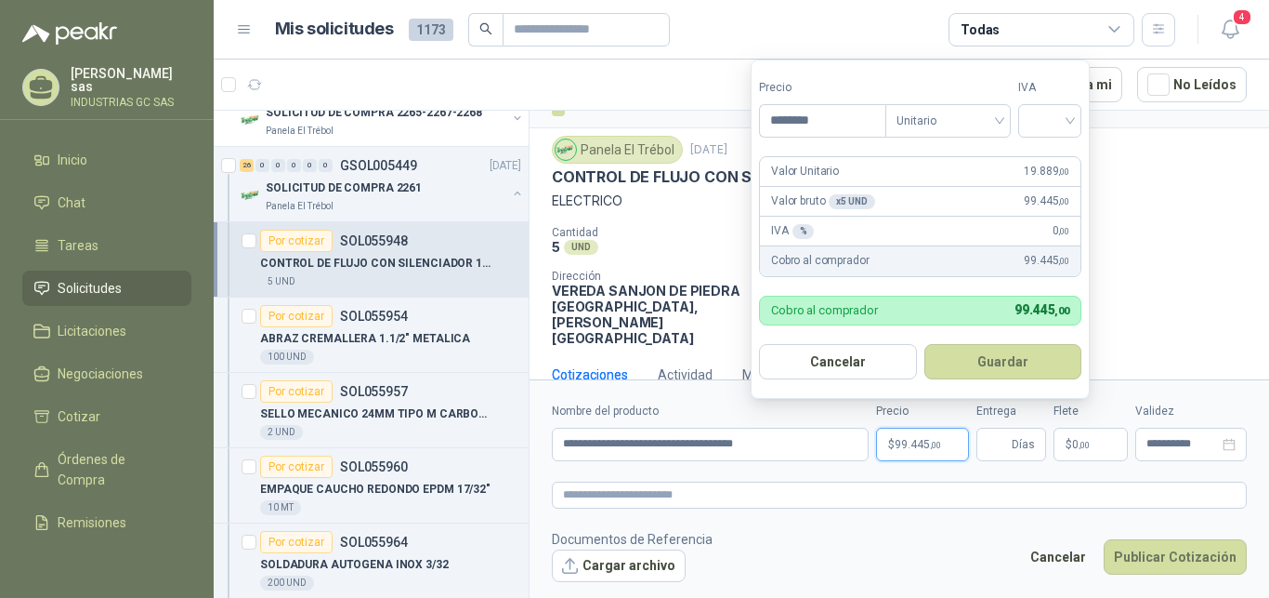
type input "********"
click at [960, 131] on span "Unitario" at bounding box center [948, 121] width 103 height 28
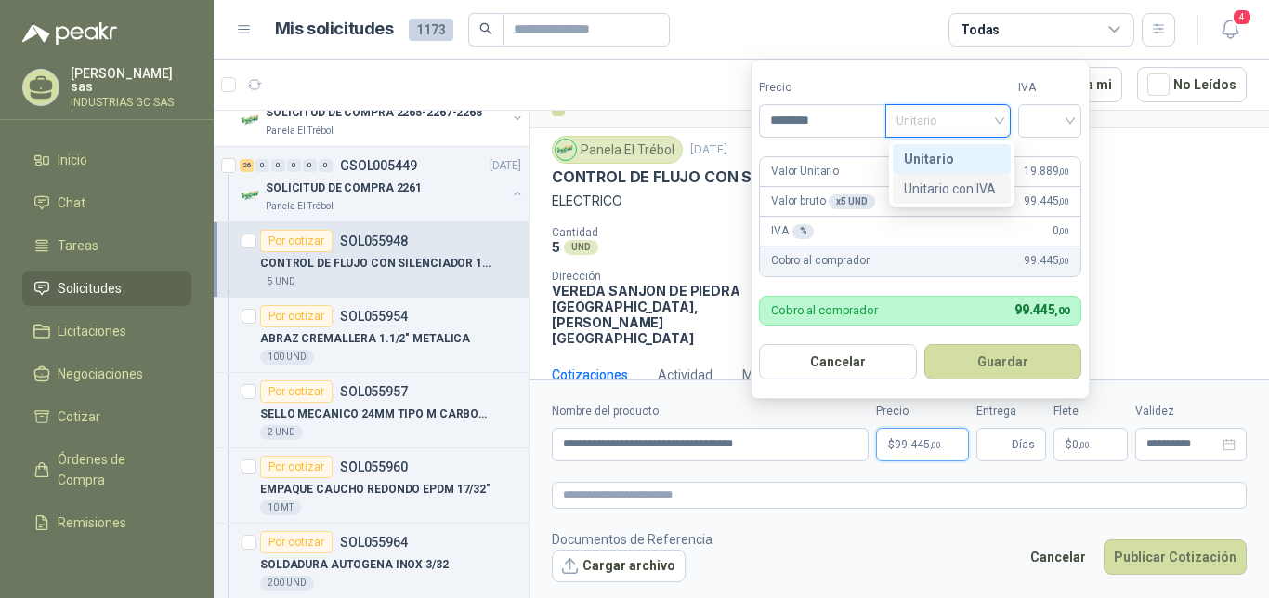
click at [960, 178] on div "Unitario con IVA" at bounding box center [952, 189] width 118 height 30
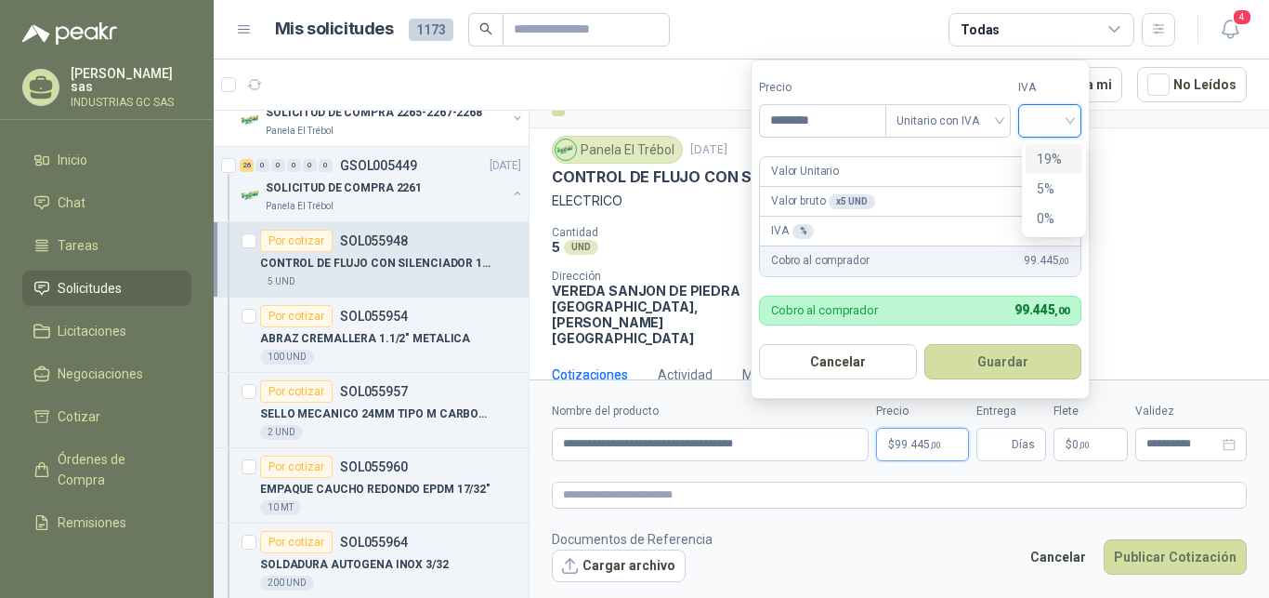
click at [1046, 109] on input "search" at bounding box center [1050, 119] width 41 height 28
click at [1058, 149] on div "19%" at bounding box center [1054, 159] width 34 height 20
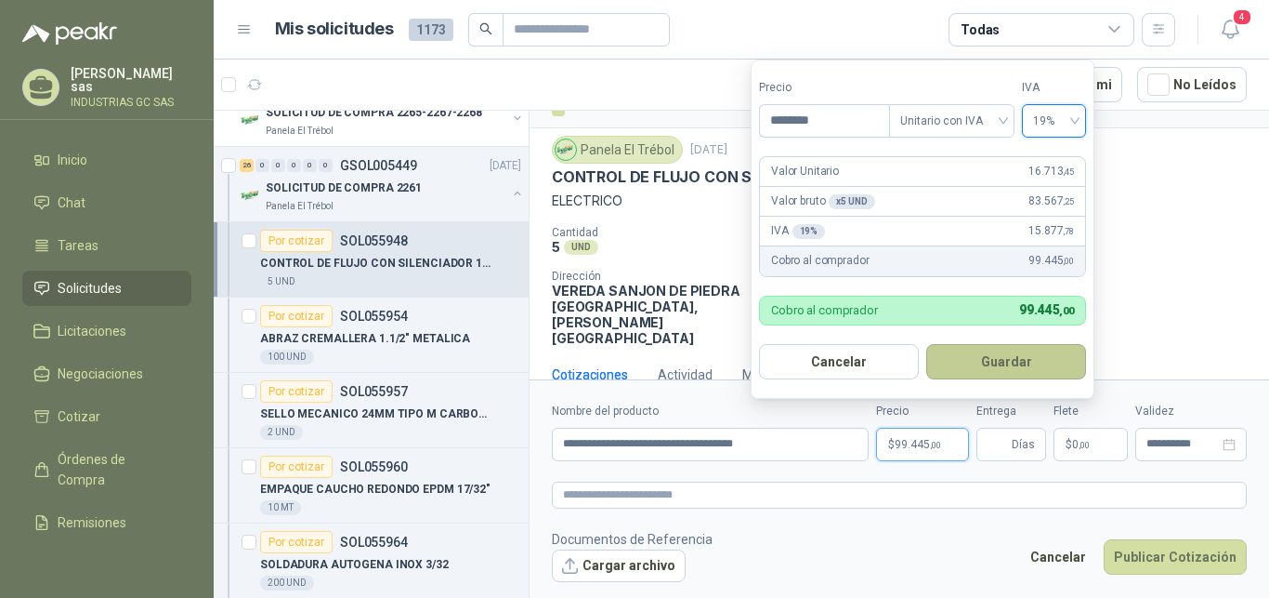
click at [979, 356] on button "Guardar" at bounding box center [1007, 361] width 160 height 35
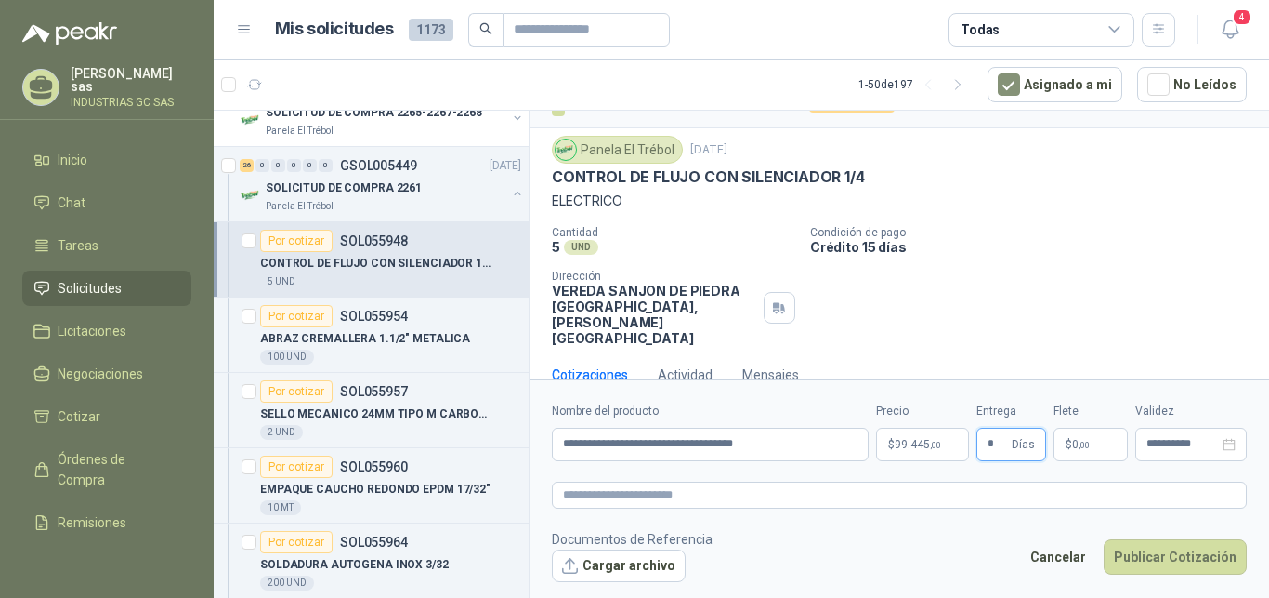
type input "*"
click at [895, 535] on footer "Documentos de Referencia Cargar archivo Cancelar Publicar Cotización" at bounding box center [899, 556] width 695 height 54
drag, startPoint x: 753, startPoint y: 425, endPoint x: 488, endPoint y: 396, distance: 266.4
click at [552, 428] on input "**********" at bounding box center [710, 444] width 317 height 33
click at [691, 513] on form "**********" at bounding box center [900, 491] width 740 height 225
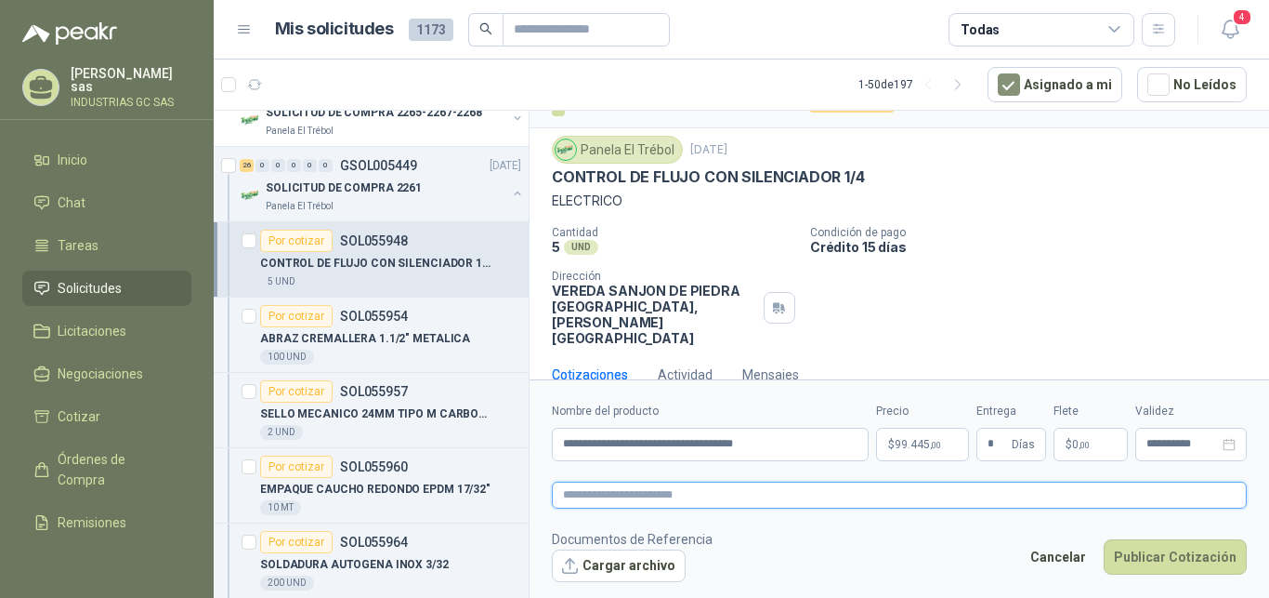
click at [694, 499] on textarea at bounding box center [899, 494] width 695 height 27
paste textarea "**********"
type textarea "**********"
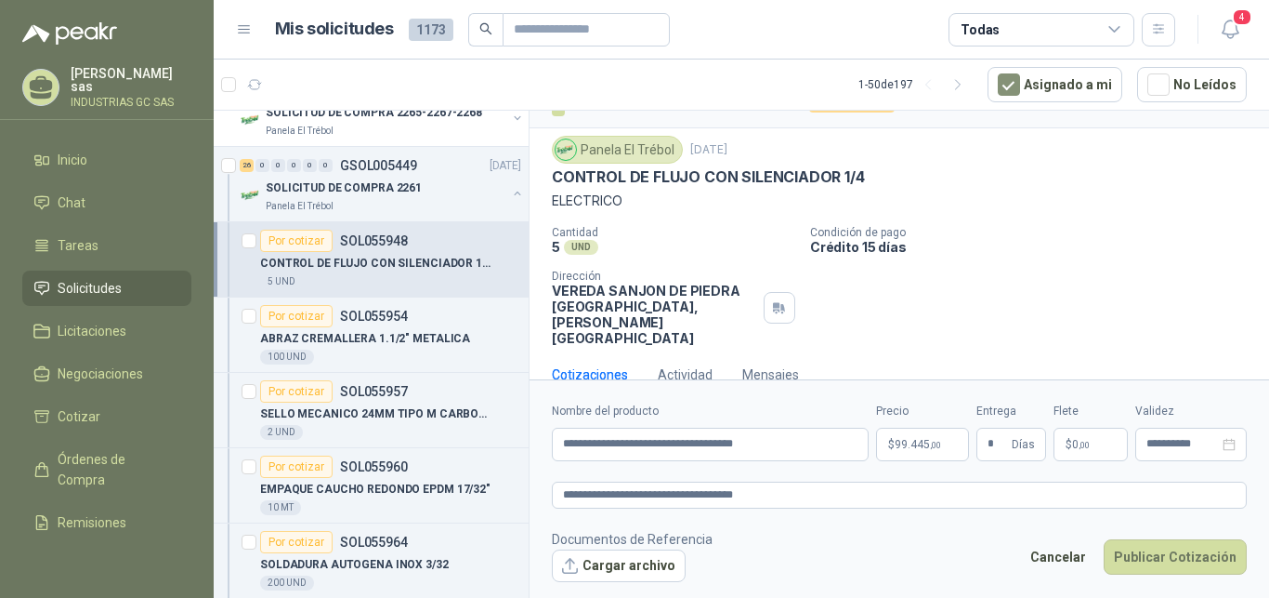
click at [833, 552] on footer "Documentos de Referencia Cargar archivo Cancelar Publicar Cotización" at bounding box center [899, 556] width 695 height 54
click at [1189, 571] on button "Publicar Cotización" at bounding box center [1175, 556] width 143 height 35
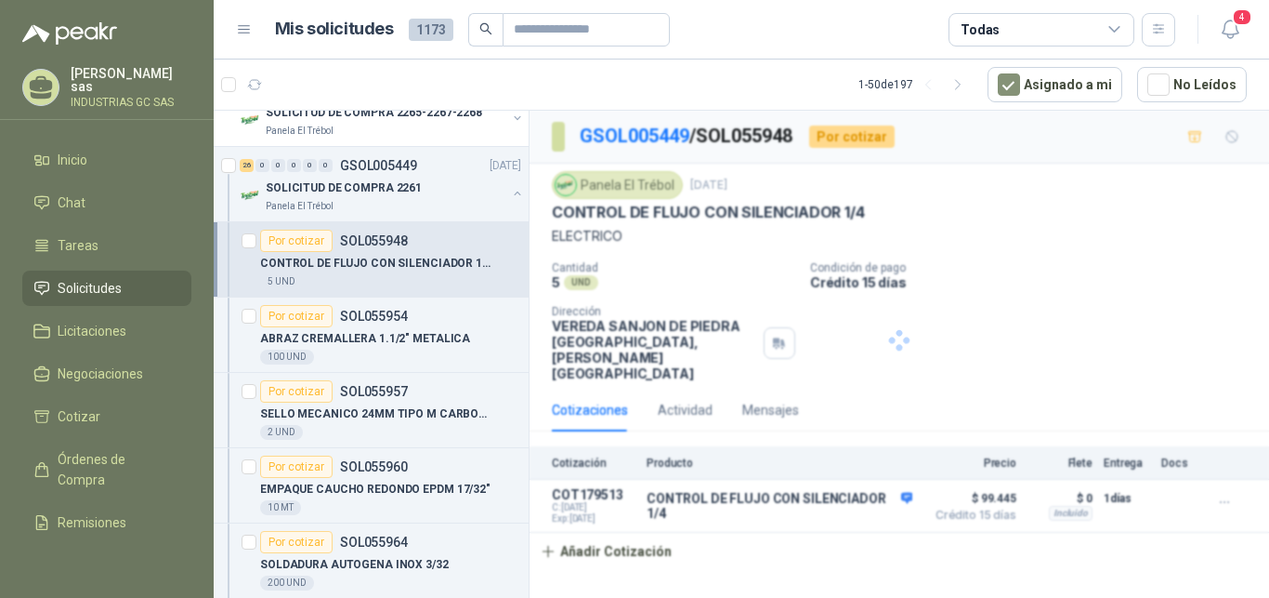
scroll to position [0, 0]
click at [1242, 26] on span "4" at bounding box center [1242, 17] width 20 height 18
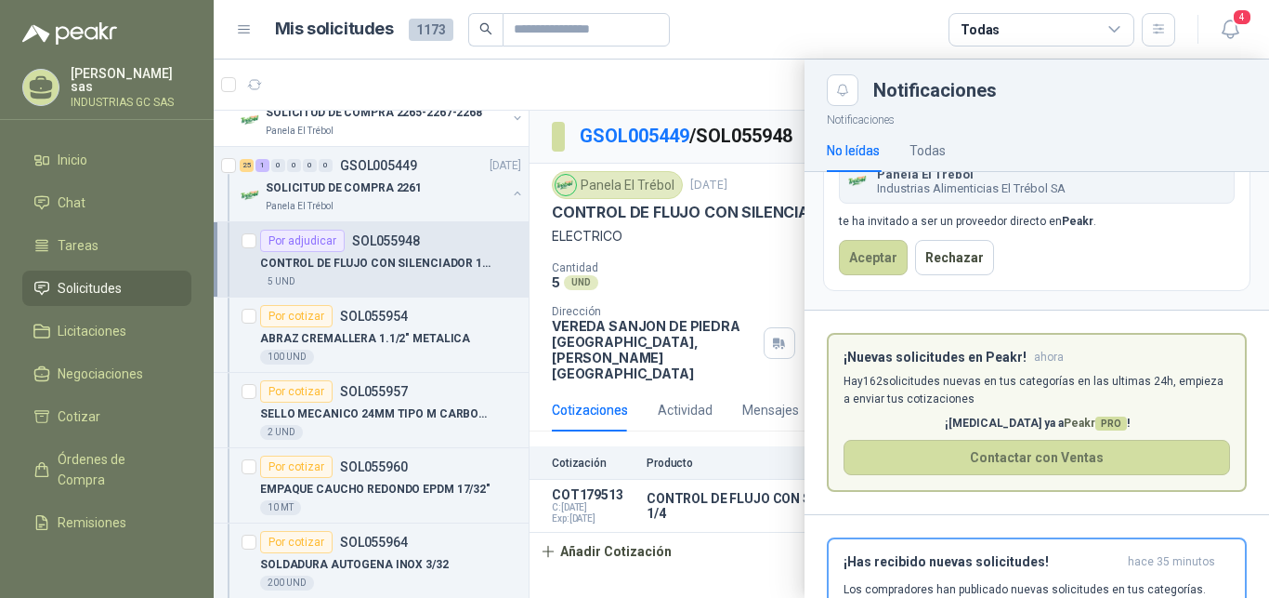
scroll to position [95, 0]
